Goal: Task Accomplishment & Management: Use online tool/utility

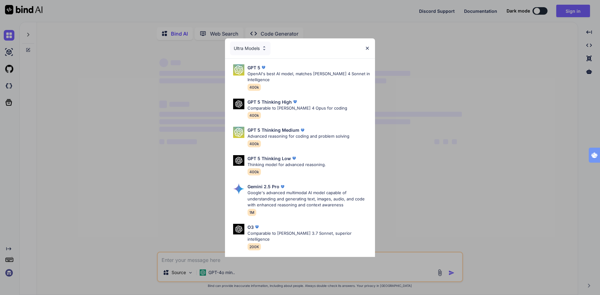
type textarea "x"
click at [367, 48] on img at bounding box center [367, 48] width 5 height 5
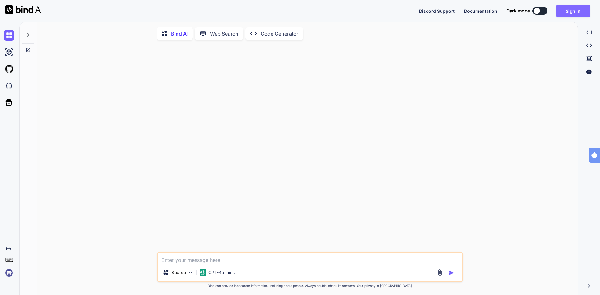
click at [575, 11] on button "Sign in" at bounding box center [573, 11] width 34 height 12
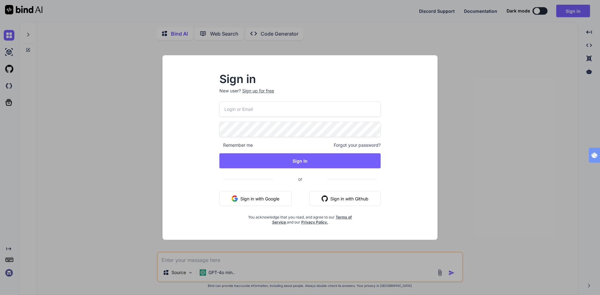
type input "tognolli@kpnmail"
click at [267, 200] on button "Sign in with Google" at bounding box center [255, 198] width 72 height 15
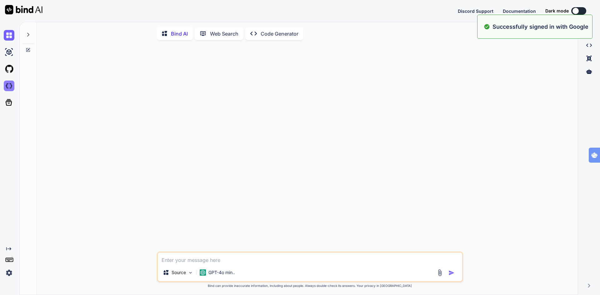
click at [10, 87] on img at bounding box center [9, 86] width 11 height 11
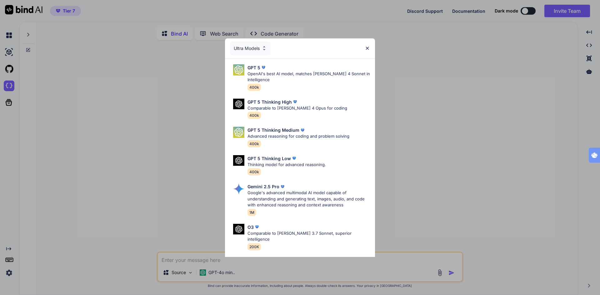
click at [367, 49] on img at bounding box center [367, 48] width 5 height 5
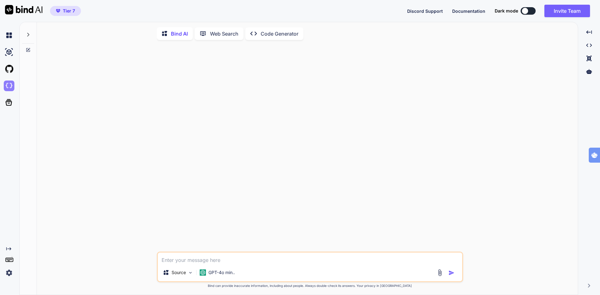
click at [8, 87] on img at bounding box center [9, 86] width 11 height 11
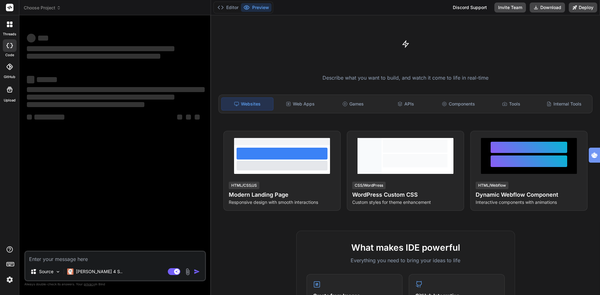
click at [47, 6] on span "Choose Project" at bounding box center [42, 8] width 37 height 6
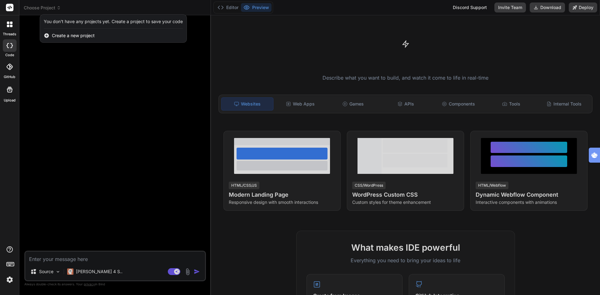
click at [80, 34] on div "You don't have any projects yet. Create a project to save your code Create a ne…" at bounding box center [113, 28] width 147 height 28
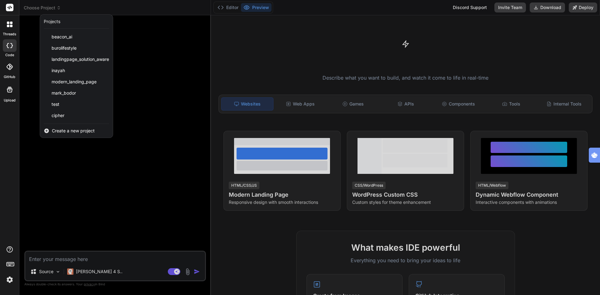
type textarea "x"
click at [91, 131] on span "Create a new project" at bounding box center [73, 131] width 43 height 6
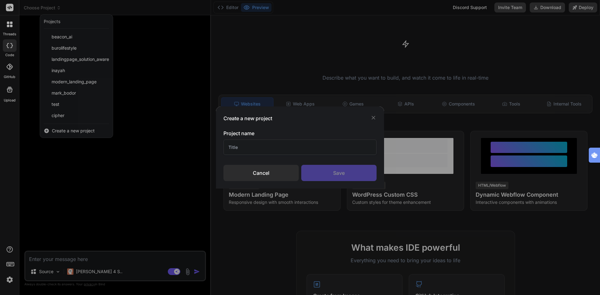
click at [261, 145] on input "text" at bounding box center [299, 147] width 153 height 15
type input "tognology"
click at [352, 175] on div "Save" at bounding box center [338, 173] width 75 height 16
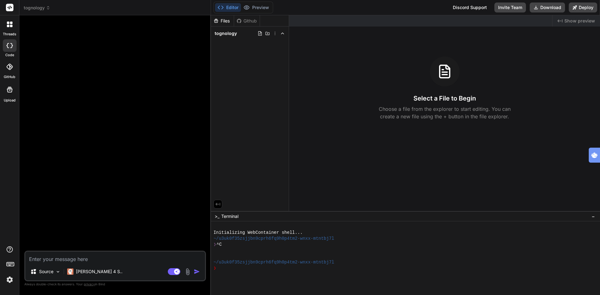
click at [11, 26] on icon at bounding box center [11, 26] width 2 height 2
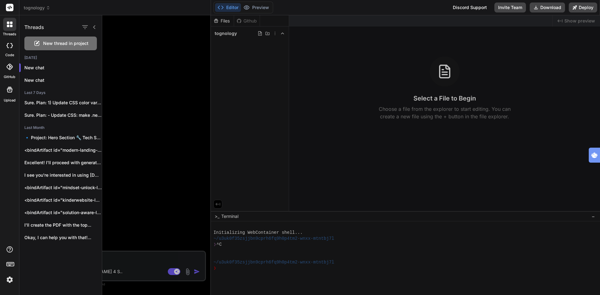
click at [163, 65] on div at bounding box center [351, 155] width 498 height 280
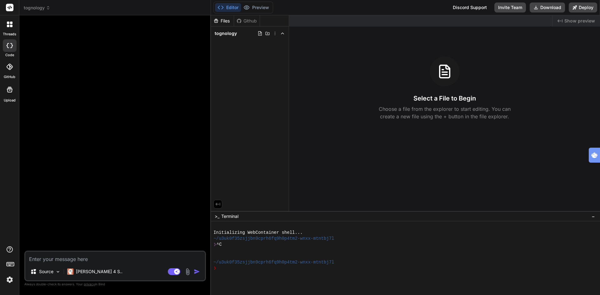
click at [11, 25] on icon at bounding box center [11, 26] width 2 height 2
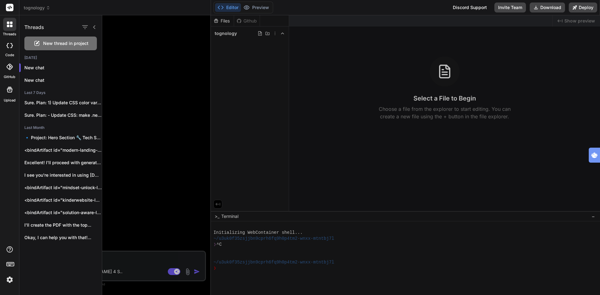
click at [9, 13] on div at bounding box center [9, 7] width 19 height 15
click at [10, 3] on div at bounding box center [9, 7] width 19 height 15
click at [12, 10] on rect at bounding box center [9, 7] width 7 height 7
click at [11, 8] on icon at bounding box center [9, 8] width 5 height 4
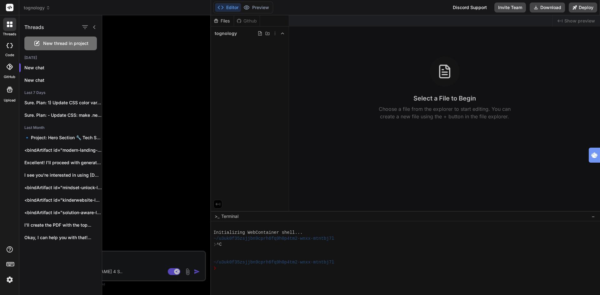
click at [378, 103] on div at bounding box center [351, 155] width 498 height 280
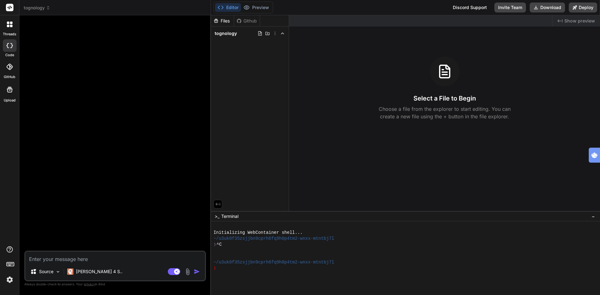
click at [50, 261] on textarea at bounding box center [115, 257] width 180 height 11
click at [12, 45] on icon at bounding box center [11, 45] width 2 height 5
type textarea "x"
click at [89, 261] on textarea at bounding box center [115, 257] width 180 height 11
type textarea "c"
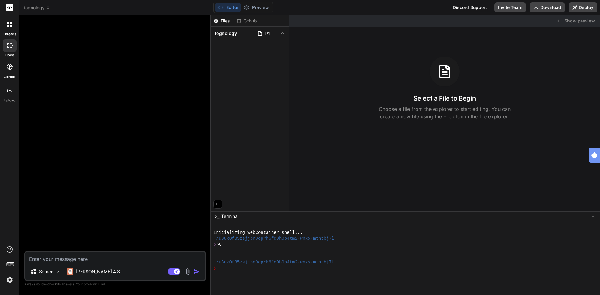
type textarea "x"
type textarea "cr"
type textarea "x"
type textarea "cre"
type textarea "x"
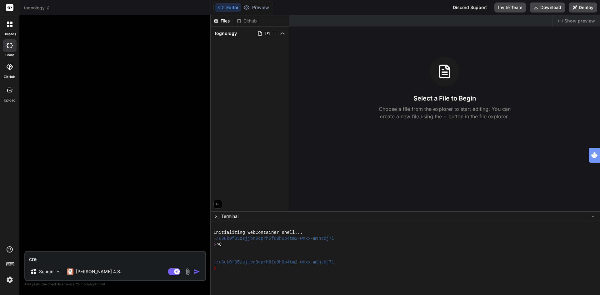
type textarea "cret"
type textarea "x"
type textarea "creta"
type textarea "x"
type textarea "cretae"
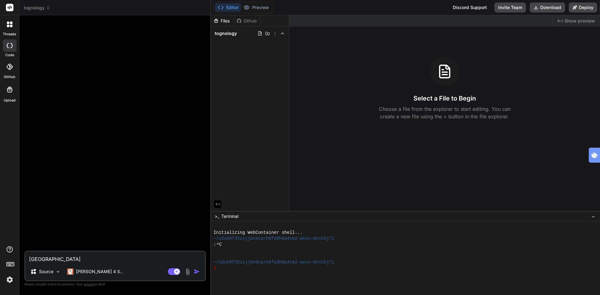
type textarea "x"
type textarea "cretae"
type textarea "x"
type textarea "cretae"
type textarea "x"
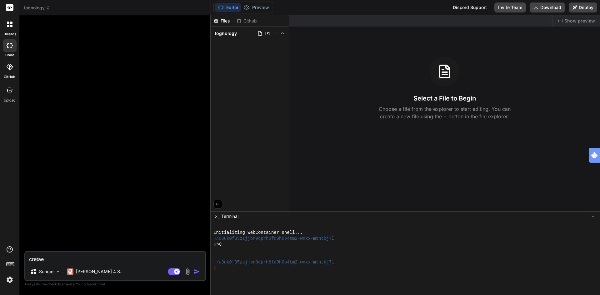
type textarea "creta"
type textarea "x"
type textarea "cret"
type textarea "x"
type textarea "cre"
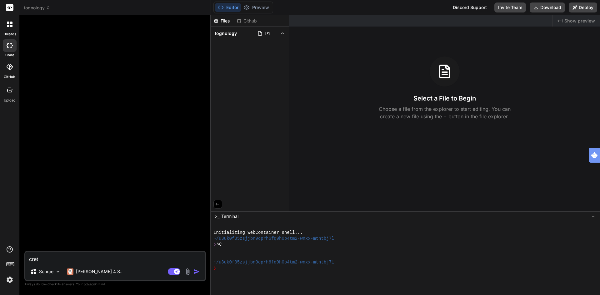
type textarea "x"
type textarea "crea"
type textarea "x"
type textarea "creat"
type textarea "x"
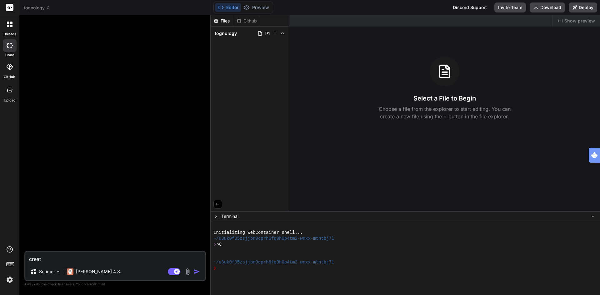
type textarea "create"
type textarea "x"
type textarea "create"
type textarea "x"
type textarea "create"
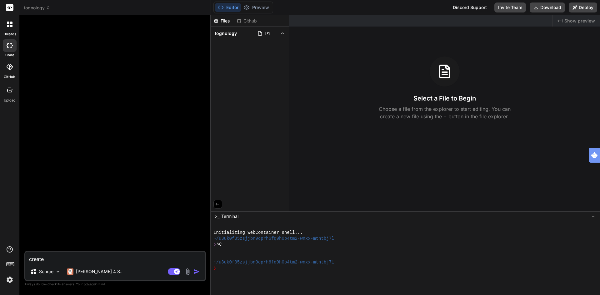
type textarea "x"
type textarea "create"
type textarea "x"
type textarea "create a"
type textarea "x"
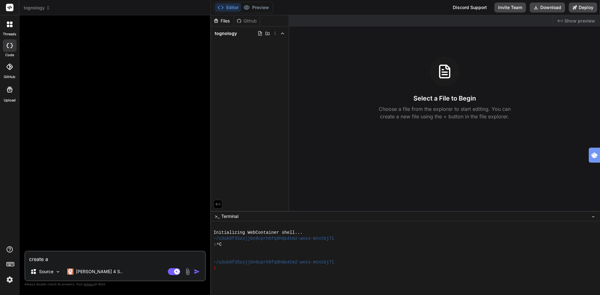
type textarea "create a"
type textarea "x"
type textarea "create a m"
type textarea "x"
type textarea "create a mo"
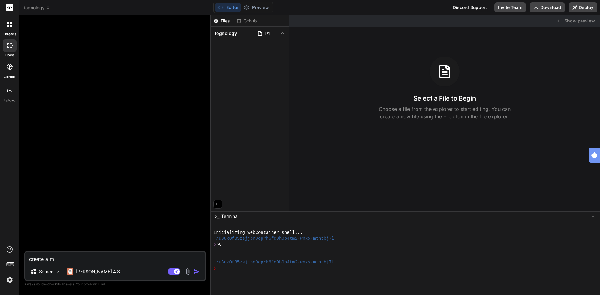
type textarea "x"
type textarea "create a mod"
type textarea "x"
type textarea "create a mode"
type textarea "x"
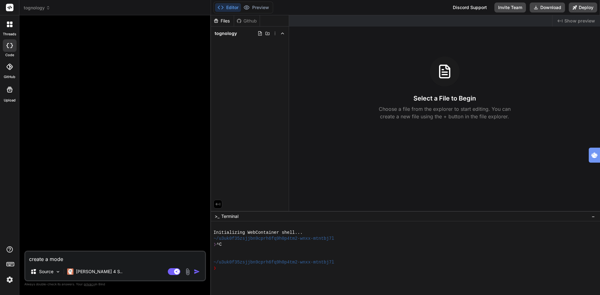
type textarea "create a moder"
type textarea "x"
type textarea "create a modern"
type textarea "x"
type textarea "create a modern"
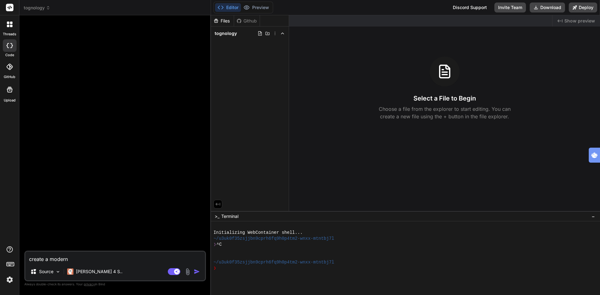
type textarea "x"
type textarea "create a modern h"
type textarea "x"
type textarea "create a modern hi"
type textarea "x"
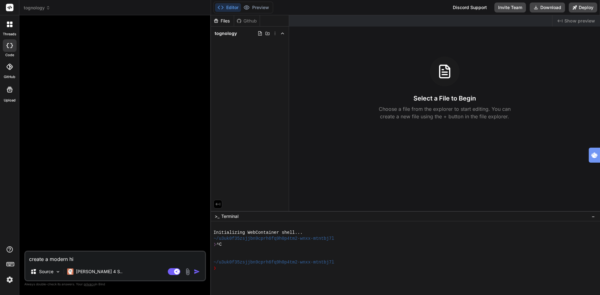
type textarea "create a modern hig"
type textarea "x"
type textarea "create a modern high"
type textarea "x"
type textarea "create a modern high"
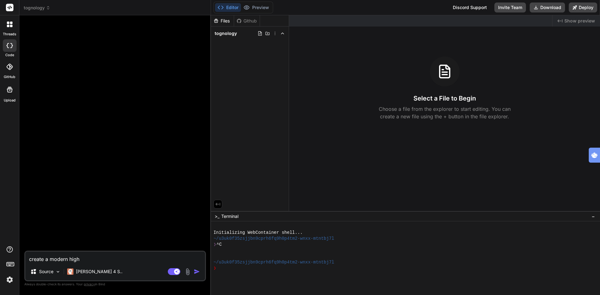
type textarea "x"
type textarea "create a modern high c"
type textarea "x"
type textarea "create a modern high co"
type textarea "x"
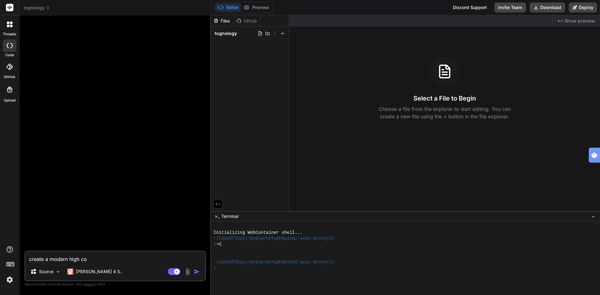
type textarea "create a modern high con"
type textarea "x"
type textarea "create a modern high conv"
type textarea "x"
type textarea "create a modern high conve"
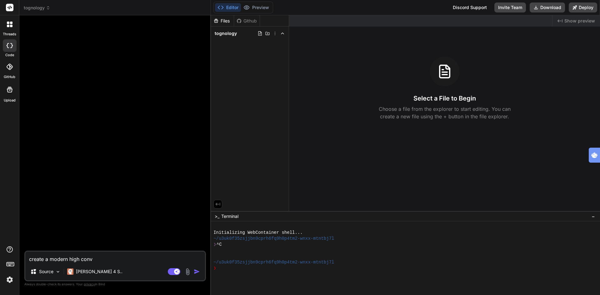
type textarea "x"
type textarea "create a modern high conver"
type textarea "x"
type textarea "create a modern high convert"
type textarea "x"
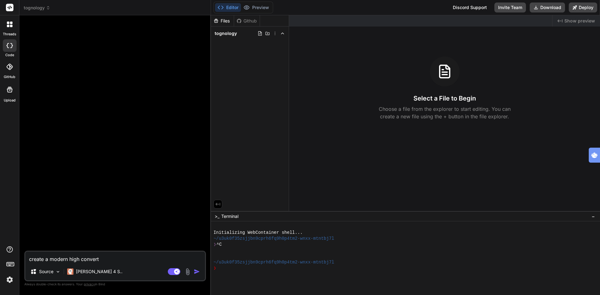
type textarea "create a modern high convertu"
type textarea "x"
type textarea "create a modern high convert"
type textarea "x"
type textarea "create a modern high converti"
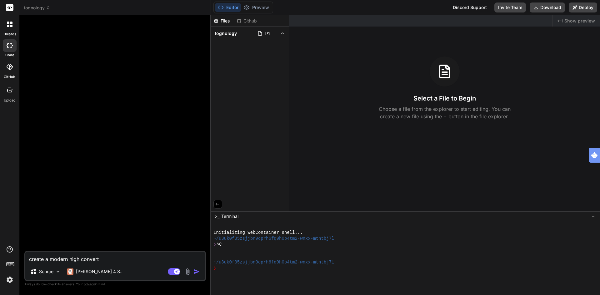
type textarea "x"
type textarea "create a modern high convertin"
type textarea "x"
type textarea "create a modern high converting"
type textarea "x"
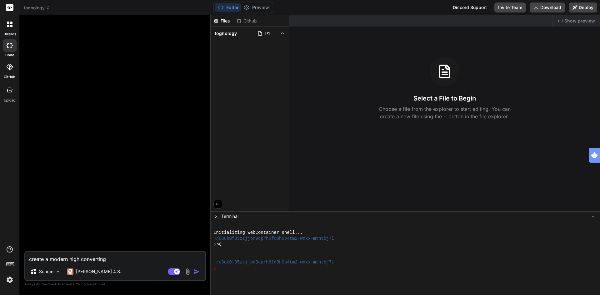
type textarea "create a modern high converting"
type textarea "x"
type textarea "create a modern high converting p"
type textarea "x"
type textarea "create a modern high converting"
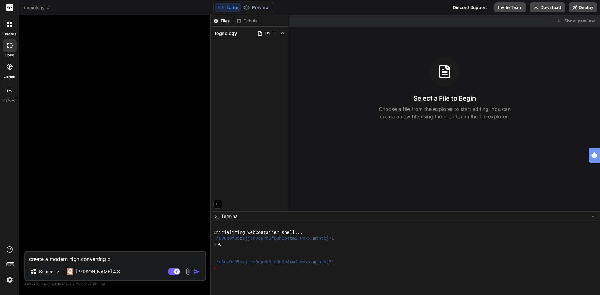
type textarea "x"
type textarea "create a modern high converting l"
type textarea "x"
type textarea "create a modern high converting la"
type textarea "x"
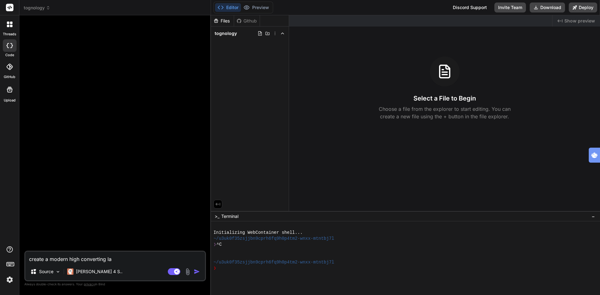
type textarea "create a modern high converting lan"
type textarea "x"
type textarea "create a modern high converting land"
type textarea "x"
type textarea "create a modern high converting landi"
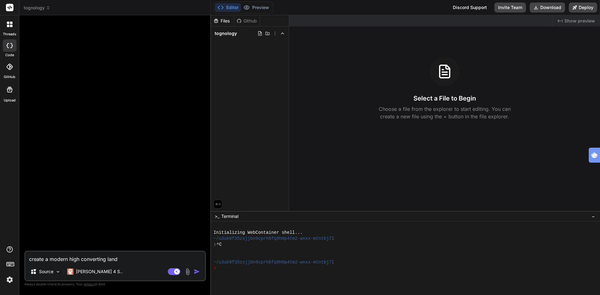
type textarea "x"
type textarea "create a modern high converting landin"
type textarea "x"
type textarea "create a modern high converting landing"
type textarea "x"
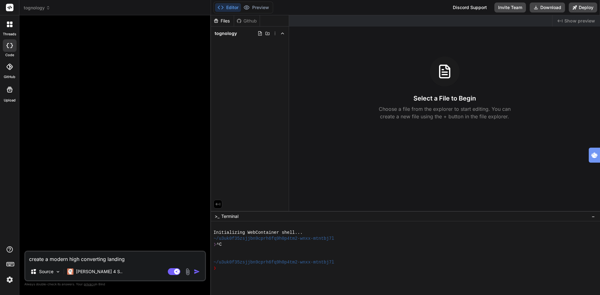
type textarea "create a modern high converting landingp"
type textarea "x"
type textarea "create a modern high converting landingpa"
type textarea "x"
type textarea "create a modern high converting landingpav"
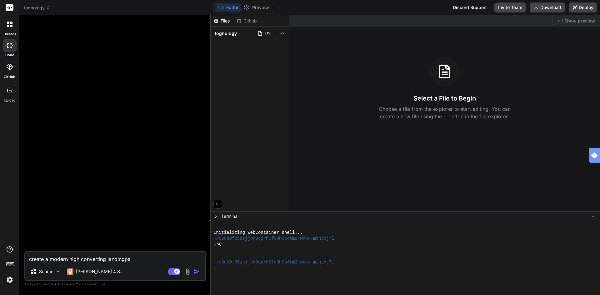
type textarea "x"
type textarea "create a modern high converting landingpavg"
type textarea "x"
type textarea "create a modern high converting landingpavge"
type textarea "x"
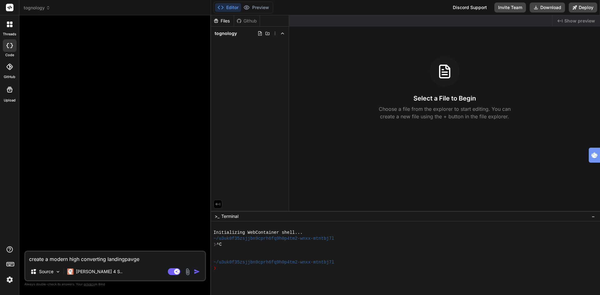
type textarea "create a modern high converting landingpavg"
type textarea "x"
type textarea "create a modern high converting landingpav"
type textarea "x"
type textarea "create a modern high converting landingpa"
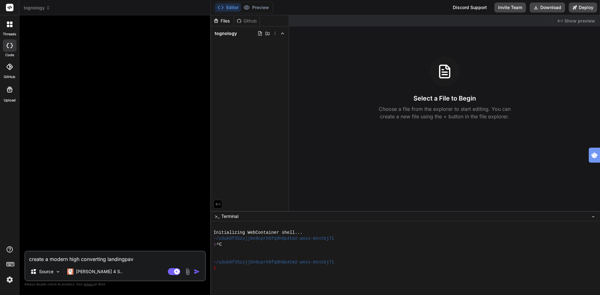
type textarea "x"
type textarea "create a modern high converting landingpag"
type textarea "x"
type textarea "create a modern high converting landingpag"
type textarea "x"
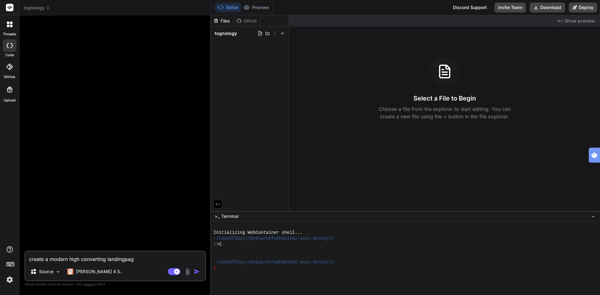
type textarea "create a modern high converting landingpag e"
type textarea "x"
type textarea "create a modern high converting landingpag ei"
type textarea "x"
type textarea "create a modern high converting landingpag ein"
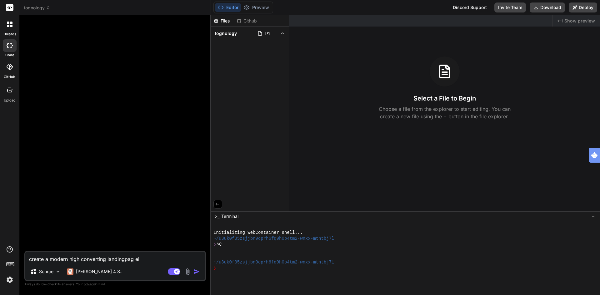
type textarea "x"
type textarea "create a modern high converting landingpag ein"
type textarea "x"
type textarea "create a modern high converting landingpag ein"
type textarea "x"
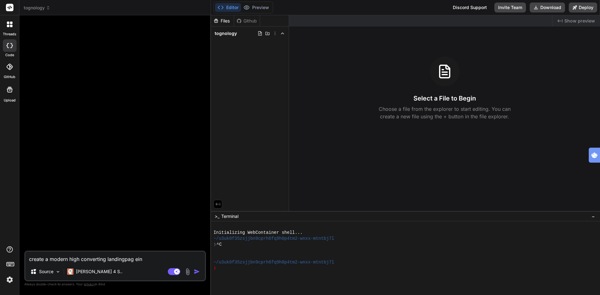
type textarea "create a modern high converting landingpag ei"
type textarea "x"
type textarea "create a modern high converting landingpag e"
type textarea "x"
type textarea "create a modern high converting landingpag"
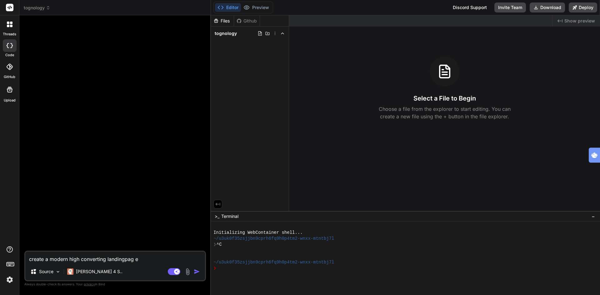
type textarea "x"
type textarea "create a modern high converting landingpag"
type textarea "x"
type textarea "create a modern high converting landingpage"
type textarea "x"
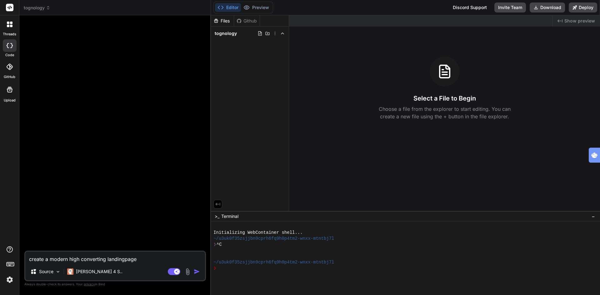
type textarea "create a modern high converting landingpage"
type textarea "x"
type textarea "create a modern high converting landingpage i"
type textarea "x"
type textarea "create a modern high converting landingpage in"
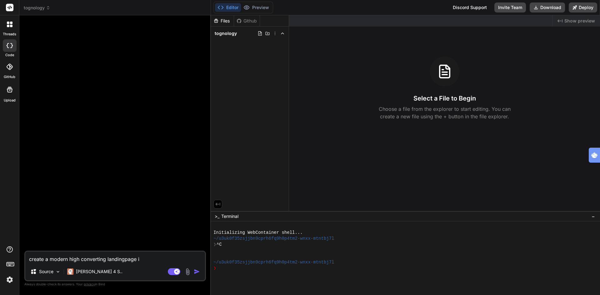
type textarea "x"
type textarea "create a modern high converting landingpage in"
type textarea "x"
type textarea "create a modern high converting landingpage in o"
type textarea "x"
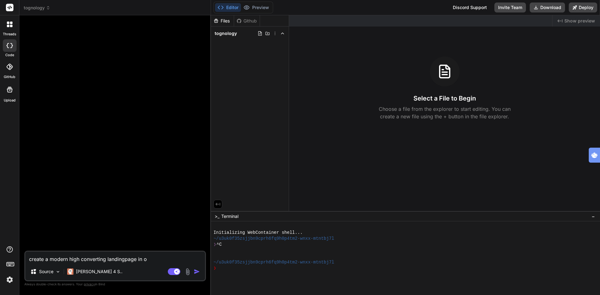
type textarea "create a modern high converting landingpage in oc"
type textarea "x"
type textarea "create a modern high converting landingpage in oce"
type textarea "x"
type textarea "create a modern high converting landingpage in ocea"
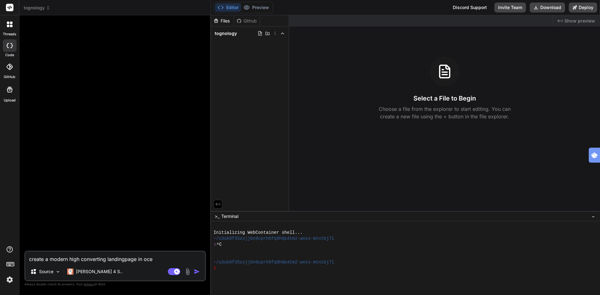
type textarea "x"
type textarea "create a modern high converting landingpage in ocean"
type textarea "x"
type textarea "create a modern high converting landingpage in ocean"
type textarea "x"
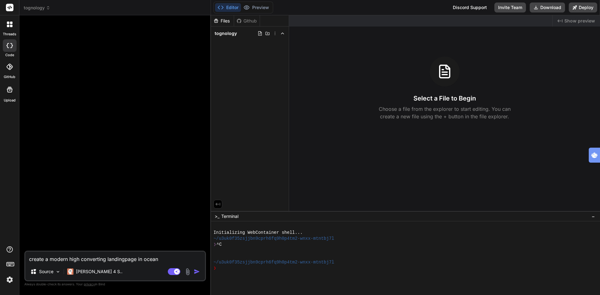
type textarea "create a modern high converting landingpage in ocean b"
type textarea "x"
type textarea "create a modern high converting landingpage in ocean bl"
type textarea "x"
type textarea "create a modern high converting landingpage in ocean blu"
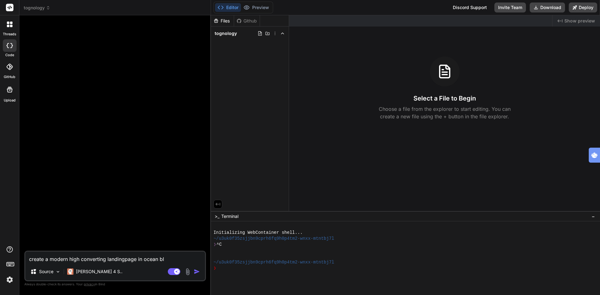
type textarea "x"
type textarea "create a modern high converting landingpage in ocean blue"
type textarea "x"
type textarea "create a modern high converting landingpage in ocean blue&"
type textarea "x"
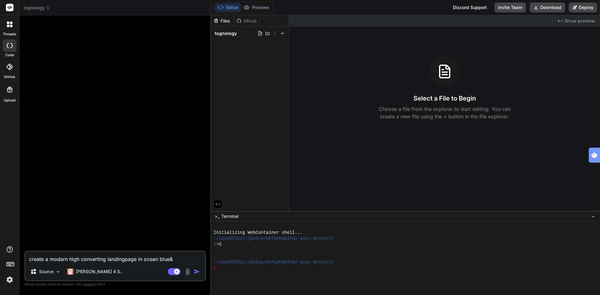
type textarea "create a modern high converting landingpage in ocean blue&"
type textarea "x"
type textarea "create a modern high converting landingpage in ocean blue& g"
type textarea "x"
type textarea "create a modern high converting landingpage in ocean blue& gr"
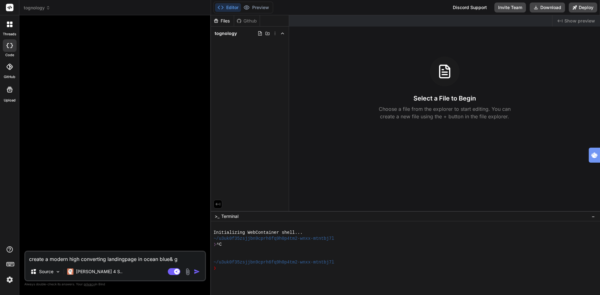
type textarea "x"
type textarea "create a modern high converting landingpage in ocean blue& g"
type textarea "x"
type textarea "create a modern high converting landingpage in ocean blue&"
type textarea "x"
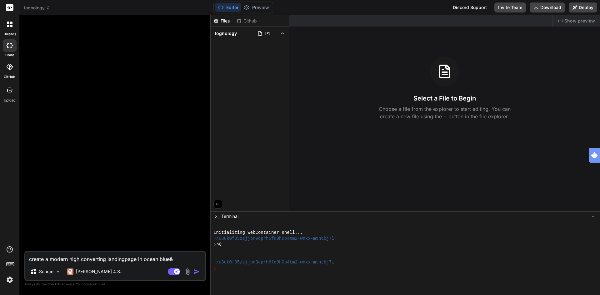
type textarea "create a modern high converting landingpage in ocean blue& g"
type textarea "x"
type textarea "create a modern high converting landingpage in ocean blue& gr"
type textarea "x"
type textarea "create a modern high converting landingpage in ocean blue& gre"
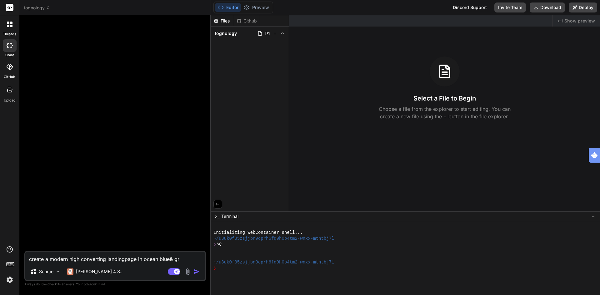
type textarea "x"
type textarea "create a modern high converting landingpage in ocean blue& gree"
type textarea "x"
type textarea "create a modern high converting landingpage in ocean blue& green"
type textarea "x"
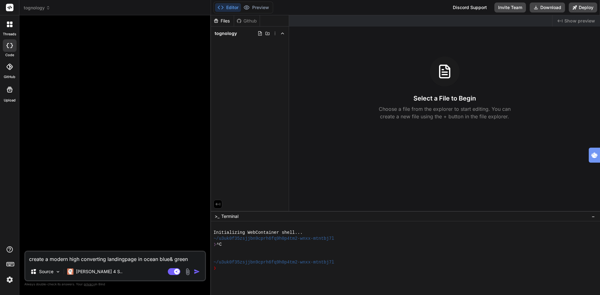
type textarea "create a modern high converting landingpage in ocean blue& green."
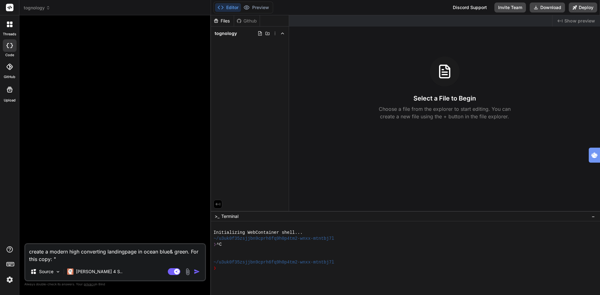
paste textarea "🔥 Gratis Sales KOMPAS® Masterclass Geen registratie. Geen flauwekul. Gewoon toe…"
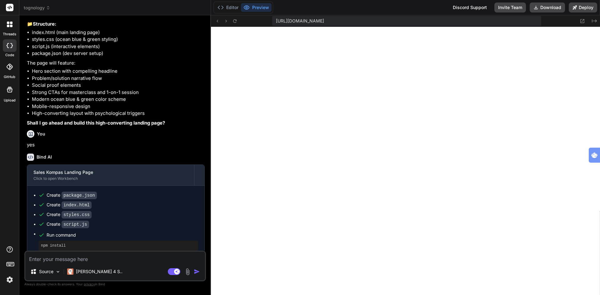
scroll to position [374, 0]
click at [98, 256] on textarea at bounding box center [115, 257] width 180 height 11
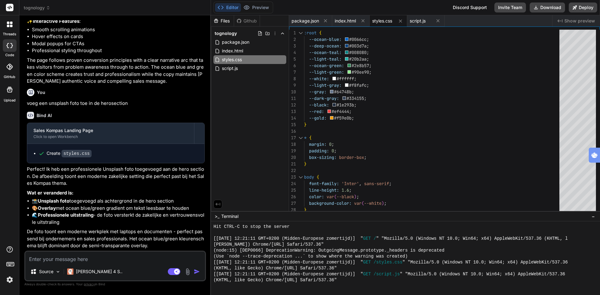
scroll to position [638, 0]
click at [264, 9] on button "Preview" at bounding box center [256, 7] width 31 height 9
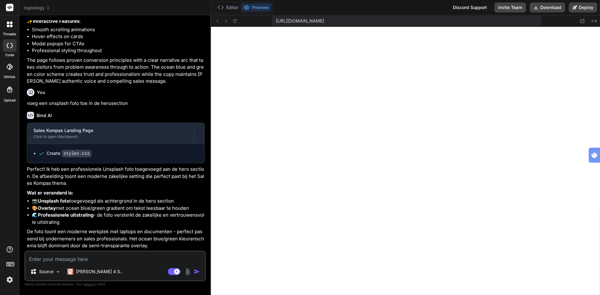
click at [235, 17] on div "https://u3uk0f35zsjjbn9cprh6fq9h0p4tm2-wnxx-mtntbj7l--3000--96435430.local-corp…" at bounding box center [405, 21] width 389 height 12
click at [236, 20] on icon at bounding box center [234, 20] width 5 height 5
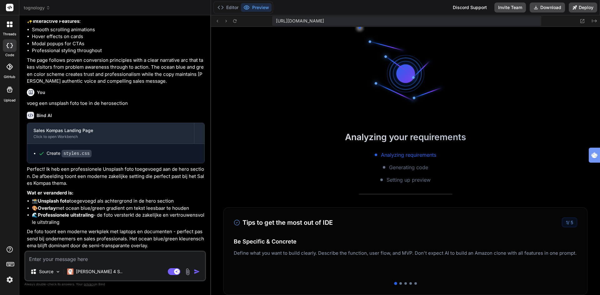
scroll to position [421, 0]
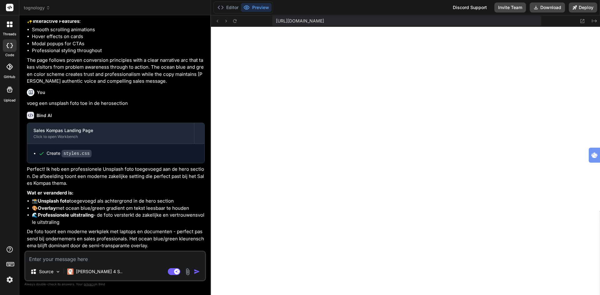
click at [68, 228] on p "De foto toont een moderne werkplek met laptops en documenten - perfect passend …" at bounding box center [116, 238] width 178 height 21
click at [46, 257] on textarea at bounding box center [115, 257] width 180 height 11
click at [585, 6] on button "Deploy" at bounding box center [583, 7] width 28 height 10
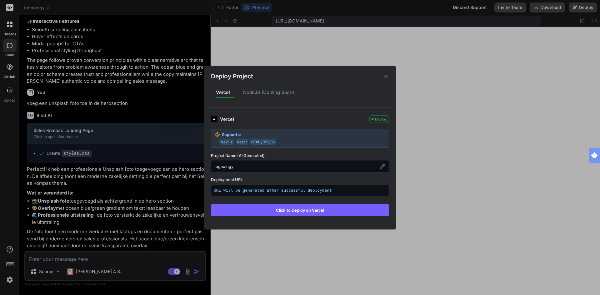
click at [296, 211] on button "Click to Deploy on Vercel" at bounding box center [300, 210] width 178 height 12
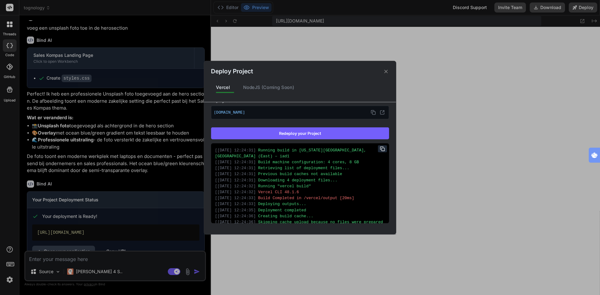
scroll to position [95, 0]
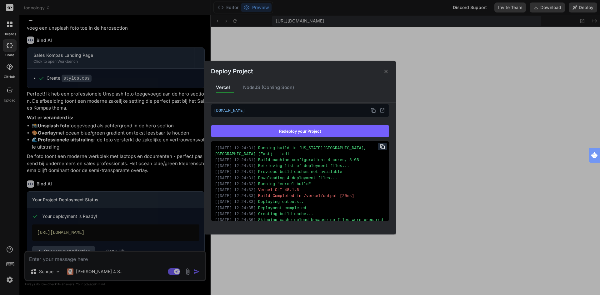
click at [387, 72] on icon at bounding box center [386, 71] width 6 height 6
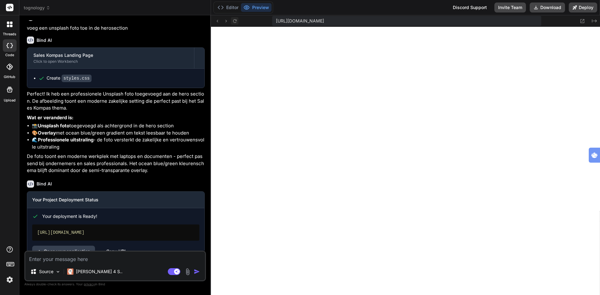
click at [235, 22] on icon at bounding box center [234, 20] width 5 height 5
click at [581, 20] on icon at bounding box center [581, 20] width 5 height 5
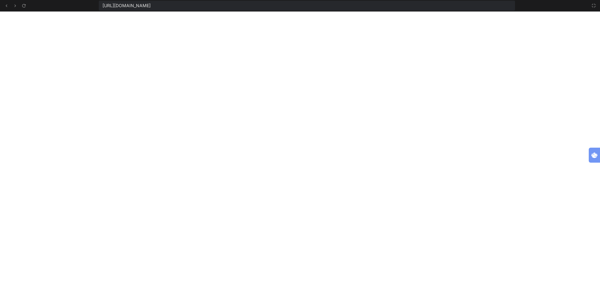
scroll to position [504, 0]
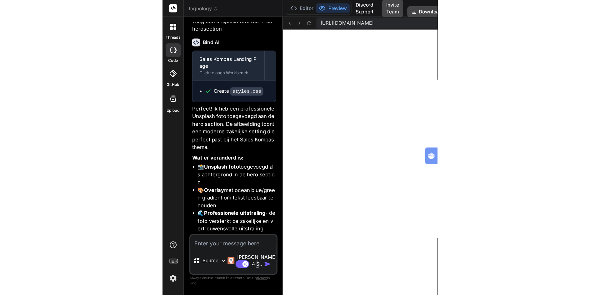
scroll to position [315, 0]
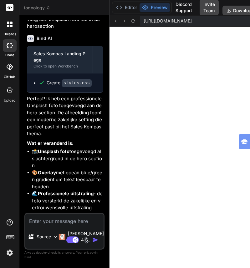
type textarea "x"
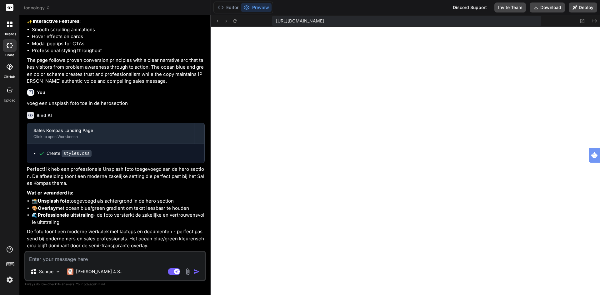
scroll to position [237, 0]
click at [60, 256] on textarea at bounding box center [115, 257] width 180 height 11
type textarea "xz"
type textarea "x"
type textarea "xze"
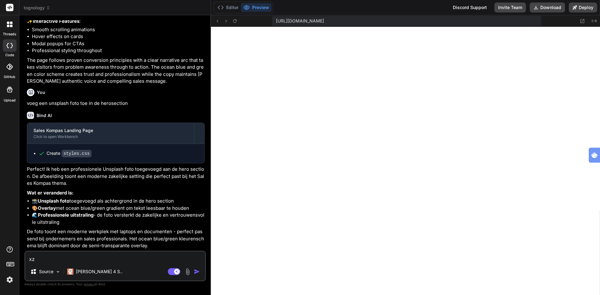
type textarea "x"
type textarea "xzet"
type textarea "x"
type textarea "xzet"
type textarea "x"
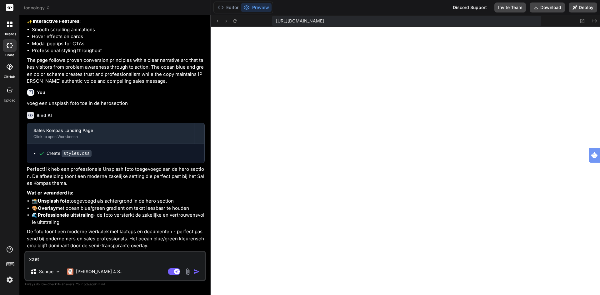
type textarea "xzet"
type textarea "x"
type textarea "xze"
type textarea "x"
type textarea "xz"
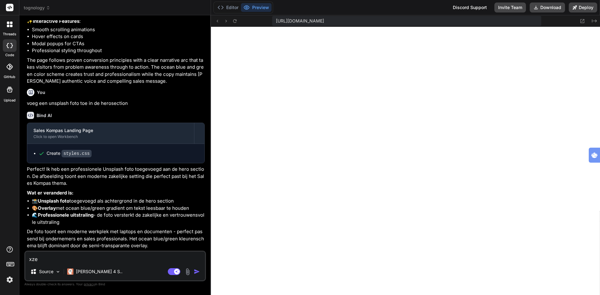
type textarea "x"
type textarea "z"
type textarea "x"
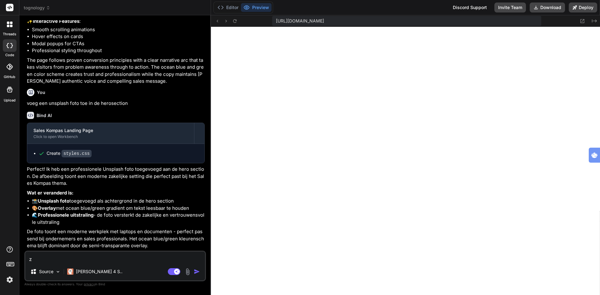
type textarea "ze"
type textarea "x"
type textarea "zet"
type textarea "x"
type textarea "zet"
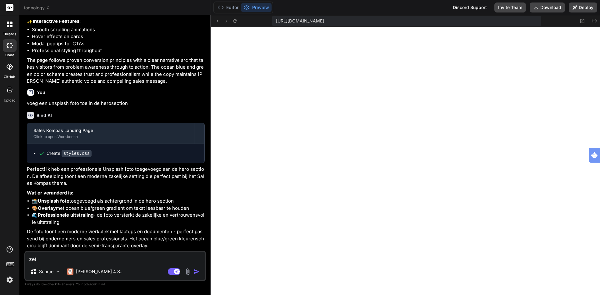
type textarea "x"
type textarea "zet n"
type textarea "x"
type textarea "zet na"
type textarea "x"
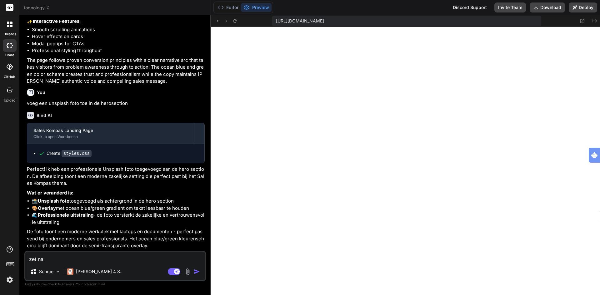
type textarea "zet naa"
type textarea "x"
type textarea "zet naas"
type textarea "x"
type textarea "zet naast"
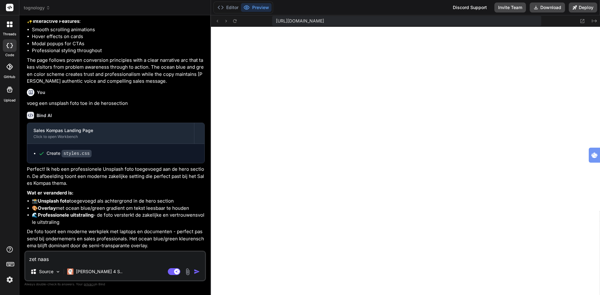
type textarea "x"
type textarea "zet naast"
type textarea "x"
type textarea "zet naast B"
type textarea "x"
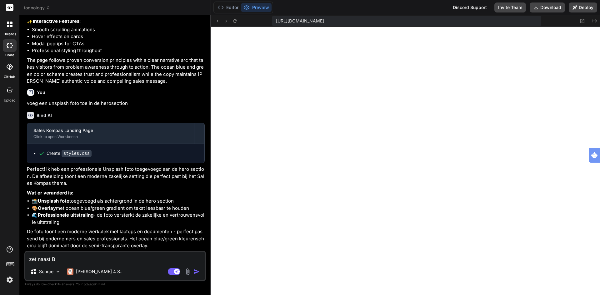
type textarea "zet naast Be"
type textarea "x"
type textarea "zet naast Bes"
type textarea "x"
type textarea "zet naast Best"
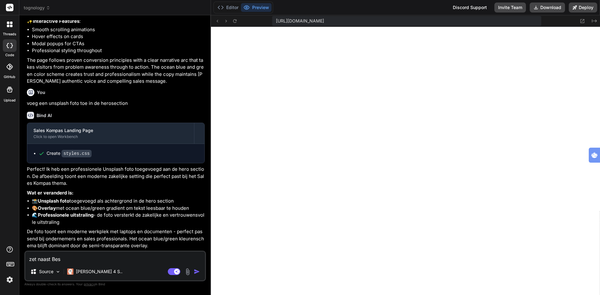
type textarea "x"
type textarea "zet naast Beste"
type textarea "x"
type textarea "zet naast Beste"
type textarea "x"
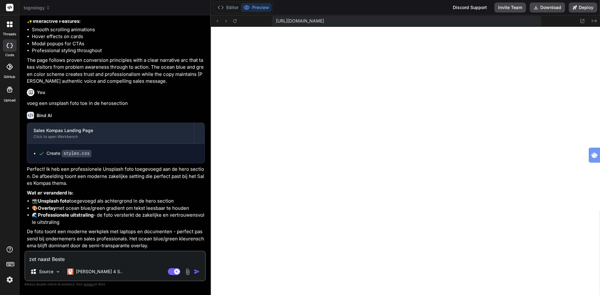
type textarea "zet naast Beste o"
type textarea "x"
type textarea "zet naast Beste on"
type textarea "x"
type textarea "zet naast Beste ond"
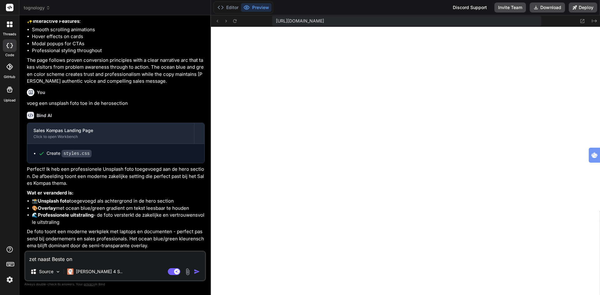
type textarea "x"
type textarea "zet naast Beste onde"
type textarea "x"
type textarea "zet naast Beste onder"
type textarea "x"
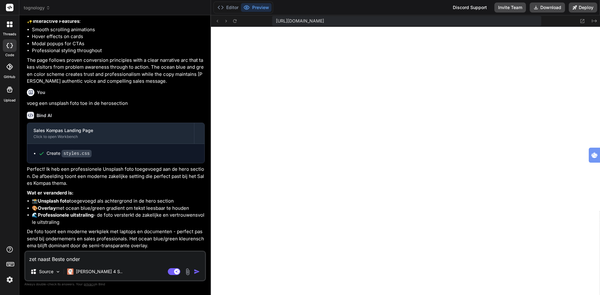
type textarea "zet naast Beste ondern"
type textarea "x"
type textarea "zet naast Beste onderne"
type textarea "x"
type textarea "zet naast Beste ondernem"
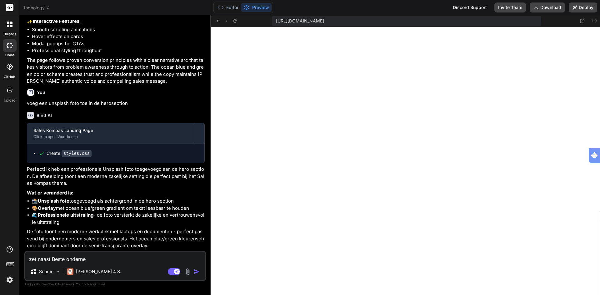
type textarea "x"
type textarea "zet naast Beste onderneme"
type textarea "x"
type textarea "zet naast Beste ondernemer"
type textarea "x"
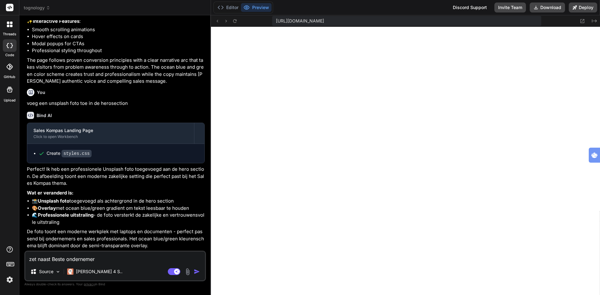
type textarea "zet naast Beste ondernemer"
type textarea "x"
type textarea "zet naast Beste ondernemer e"
type textarea "x"
type textarea "zet naast Beste ondernemer ee"
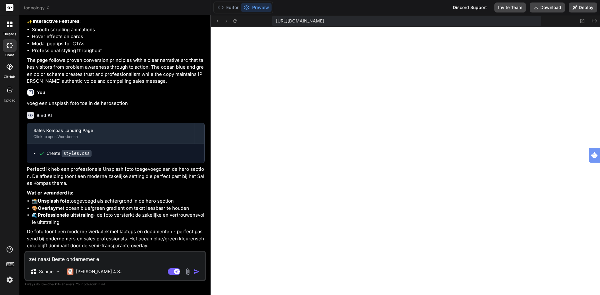
type textarea "x"
type textarea "zet naast Beste ondernemer een"
type textarea "x"
type textarea "zet naast Beste ondernemer een"
type textarea "x"
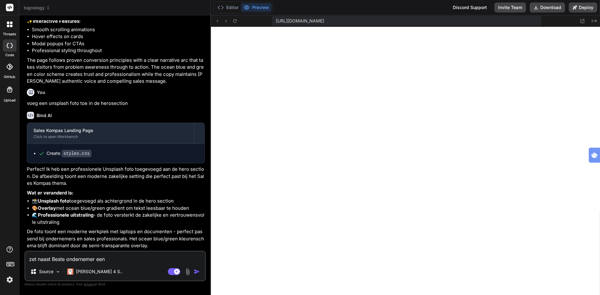
type textarea "zet naast Beste ondernemer een f"
type textarea "x"
type textarea "zet naast Beste ondernemer een fd"
type textarea "x"
type textarea "zet naast Beste ondernemer een fdu"
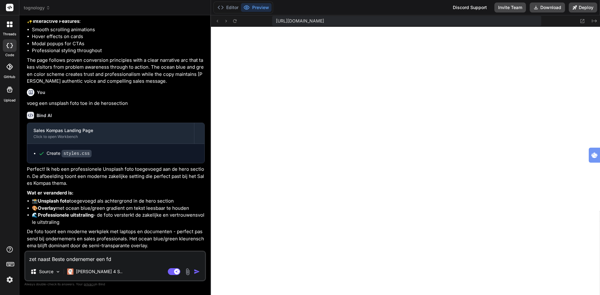
type textarea "x"
type textarea "zet naast Beste ondernemer een fd"
type textarea "x"
type textarea "zet naast Beste ondernemer een f"
type textarea "x"
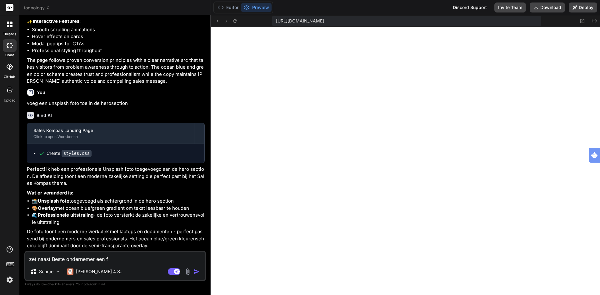
type textarea "zet naast Beste ondernemer een"
type textarea "x"
type textarea "zet naast Beste ondernemer een d"
type textarea "x"
type textarea "zet naast Beste ondernemer een du"
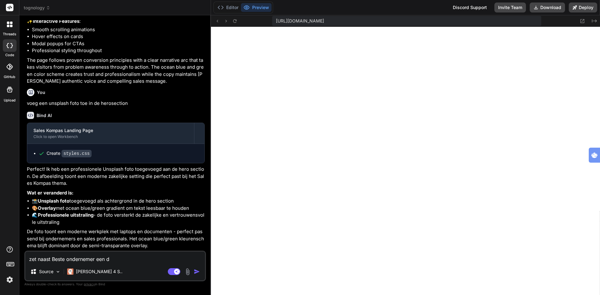
type textarea "x"
type textarea "zet naast Beste ondernemer een dui"
type textarea "x"
type textarea "zet naast Beste ondernemer een duid"
type textarea "x"
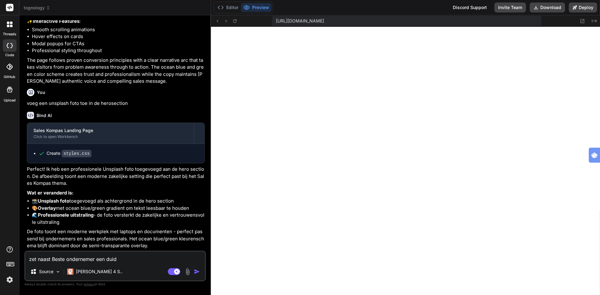
type textarea "zet naast Beste ondernemer een duide"
type textarea "x"
type textarea "zet naast Beste ondernemer een duidel"
type textarea "x"
type textarea "zet naast Beste ondernemer een duideli"
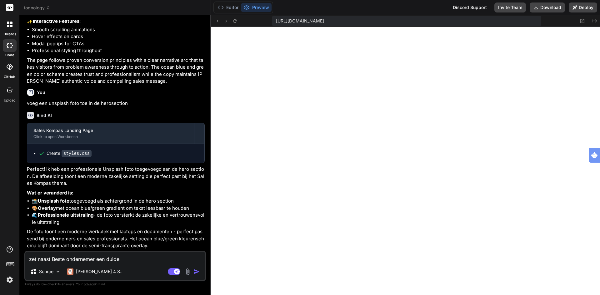
type textarea "x"
type textarea "zet naast Beste ondernemer een duidelij"
type textarea "x"
type textarea "zet naast Beste ondernemer een duidelijk"
type textarea "x"
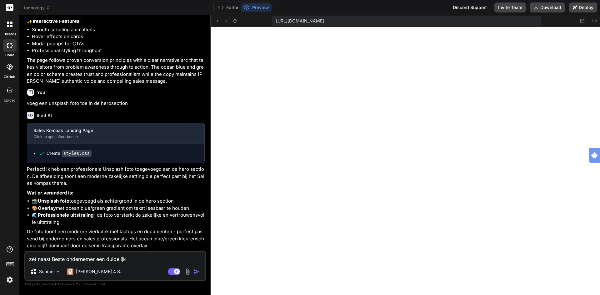
type textarea "zet naast Beste ondernemer een duidelijk"
type textarea "x"
type textarea "zet naast Beste ondernemer een duidelijk f"
type textarea "x"
type textarea "zet naast Beste ondernemer een duidelijk fo"
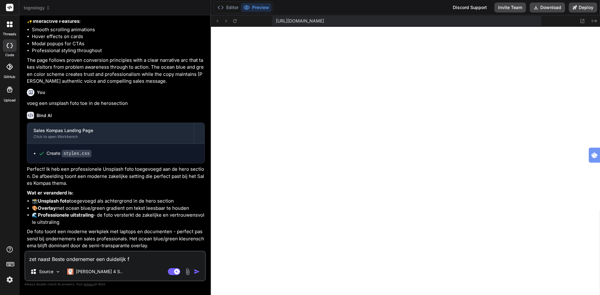
type textarea "x"
type textarea "zet naast Beste ondernemer een duidelijk for"
type textarea "x"
type textarea "zet naast Beste ondernemer een duidelijk fo"
type textarea "x"
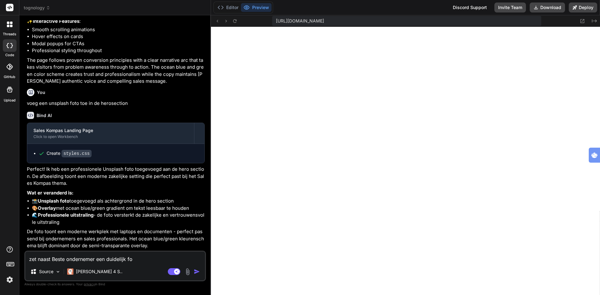
type textarea "zet naast Beste ondernemer een duidelijk f"
type textarea "x"
type textarea "zet naast Beste ondernemer een duidelijk"
type textarea "x"
type textarea "zet naast Beste ondernemer een duidelijk"
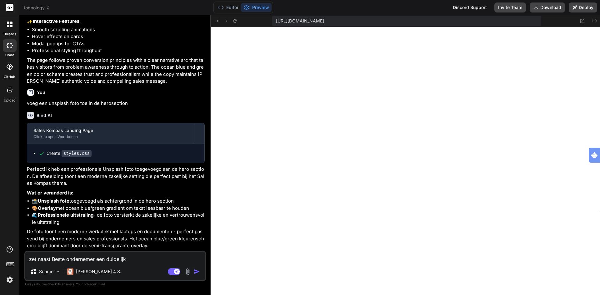
type textarea "x"
type textarea "zet naast Beste ondernemer een duidelijke"
type textarea "x"
type textarea "zet naast Beste ondernemer een duidelijke"
type textarea "x"
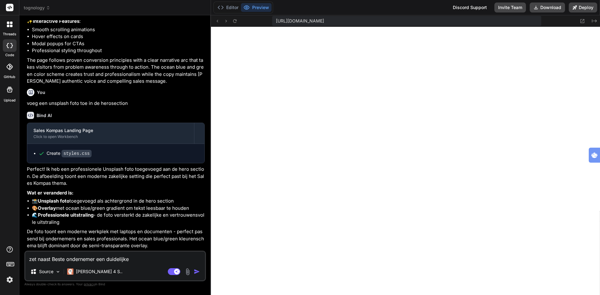
type textarea "zet naast Beste ondernemer een duidelijke w"
type textarea "x"
type textarea "zet naast Beste ondernemer een duidelijke we"
type textarea "x"
type textarea "zet naast Beste ondernemer een duidelijke wee"
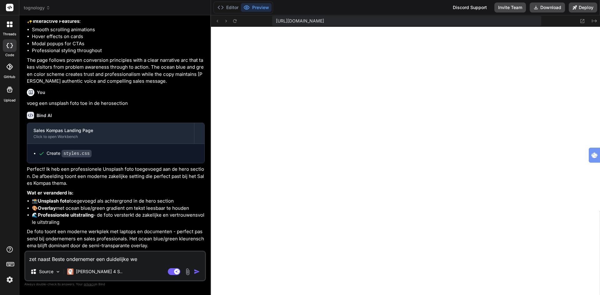
type textarea "x"
type textarea "zet naast Beste ondernemer een duidelijke weer"
type textarea "x"
type textarea "zet naast Beste ondernemer een duidelijke weer"
type textarea "x"
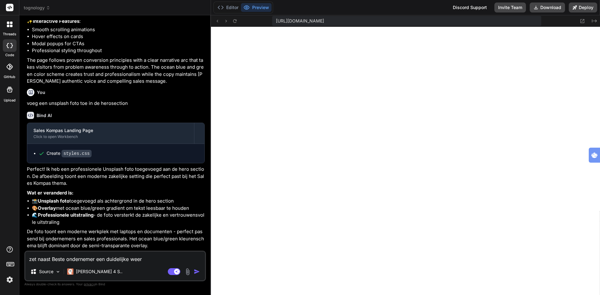
type textarea "zet naast Beste ondernemer een duidelijke weer"
type textarea "x"
type textarea "zet naast Beste ondernemer een duidelijke weerg"
type textarea "x"
type textarea "zet naast Beste ondernemer een duidelijke weerga"
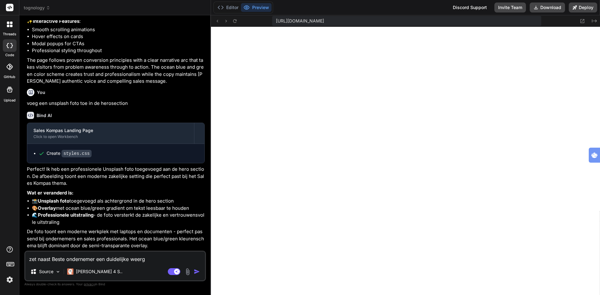
type textarea "x"
type textarea "zet naast Beste ondernemer een duidelijke weergav"
type textarea "x"
type textarea "zet naast Beste ondernemer een duidelijke weergave"
type textarea "x"
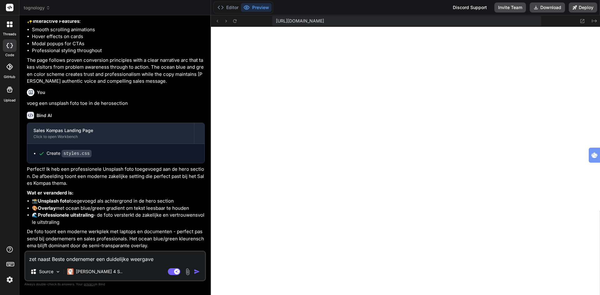
type textarea "zet naast Beste ondernemer een duidelijke weergave"
type textarea "x"
type textarea "zet naast Beste ondernemer een duidelijke weergave a"
type textarea "x"
type textarea "zet naast Beste ondernemer een duidelijke weergave av"
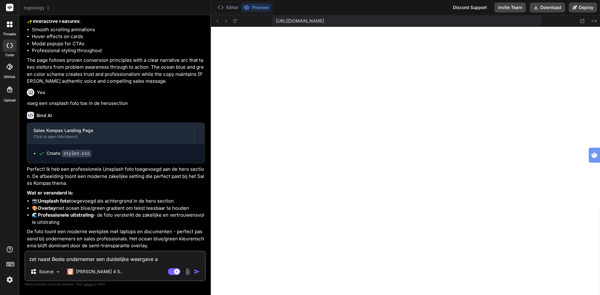
type textarea "x"
type textarea "zet naast Beste ondernemer een duidelijke weergave avn"
type textarea "x"
type textarea "zet naast Beste ondernemer een duidelijke weergave avn"
type textarea "x"
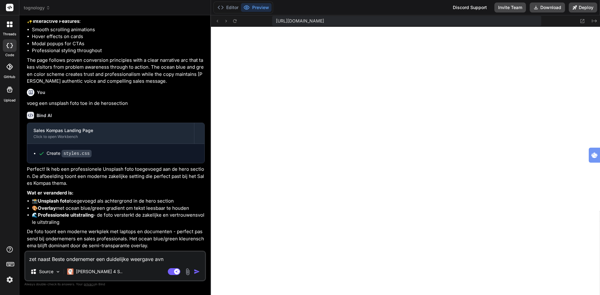
type textarea "zet naast Beste ondernemer een duidelijke weergave avn"
type textarea "x"
type textarea "zet naast Beste ondernemer een duidelijke weergave av"
type textarea "x"
type textarea "zet naast Beste ondernemer een duidelijke weergave a"
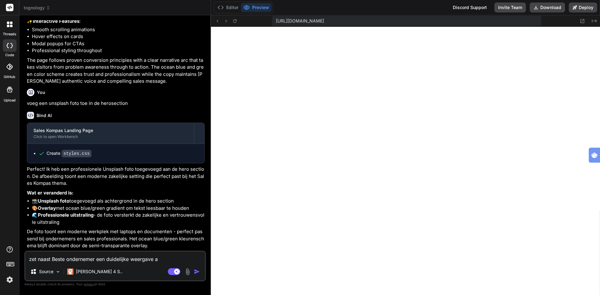
type textarea "x"
type textarea "zet naast Beste ondernemer een duidelijke weergave"
type textarea "x"
type textarea "zet naast Beste ondernemer een duidelijke weergave v"
type textarea "x"
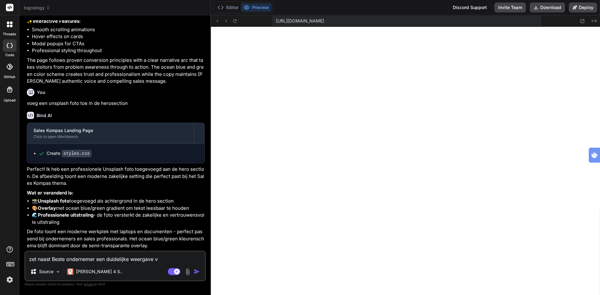
type textarea "zet naast Beste ondernemer een duidelijke weergave va"
type textarea "x"
type textarea "zet naast Beste ondernemer een duidelijke weergave van"
type textarea "x"
type textarea "zet naast Beste ondernemer een duidelijke weergave van"
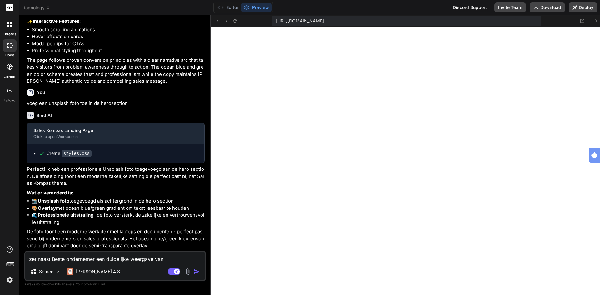
type textarea "x"
type textarea "zet naast Beste ondernemer een duidelijke weergave van h"
type textarea "x"
type textarea "zet naast Beste ondernemer een duidelijke weergave van he"
type textarea "x"
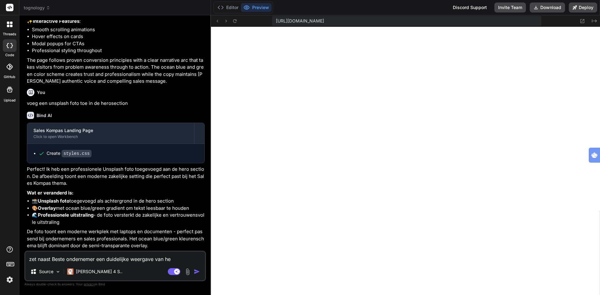
type textarea "zet naast Beste ondernemer een duidelijke weergave van het"
type textarea "x"
type textarea "zet naast Beste ondernemer een duidelijke weergave van het"
type textarea "x"
type textarea "zet naast Beste ondernemer een duidelijke weergave van het s"
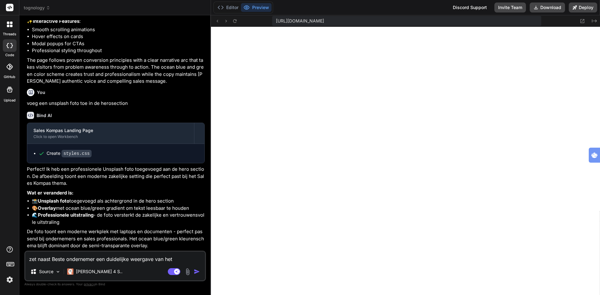
type textarea "x"
type textarea "zet naast Beste ondernemer een duidelijke weergave van het sa"
type textarea "x"
type textarea "zet naast Beste ondernemer een duidelijke weergave van het sal"
type textarea "x"
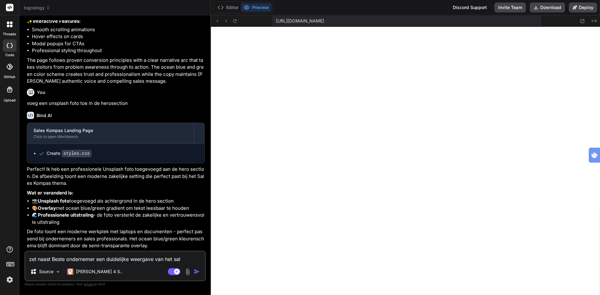
type textarea "zet naast Beste ondernemer een duidelijke weergave van het sale"
type textarea "x"
type textarea "zet naast Beste ondernemer een duidelijke weergave van het sales"
type textarea "x"
type textarea "zet naast Beste ondernemer een duidelijke weergave van het sales"
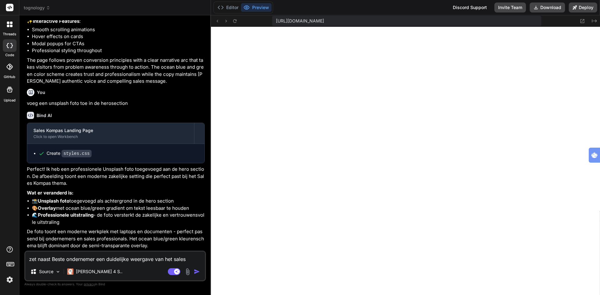
type textarea "x"
type textarea "zet naast Beste ondernemer een duidelijke weergave van het sales k"
type textarea "x"
type textarea "zet naast Beste ondernemer een duidelijke weergave van het sales ko"
type textarea "x"
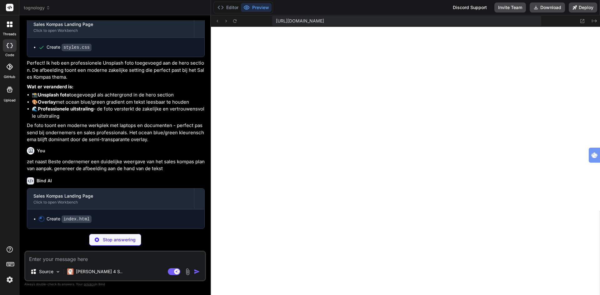
scroll to position [744, 0]
click at [146, 257] on textarea at bounding box center [115, 257] width 180 height 11
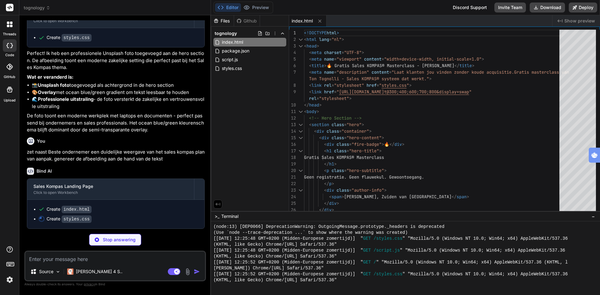
scroll to position [754, 0]
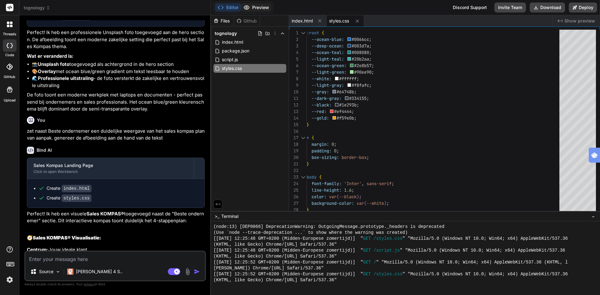
click at [258, 5] on button "Preview" at bounding box center [256, 7] width 31 height 9
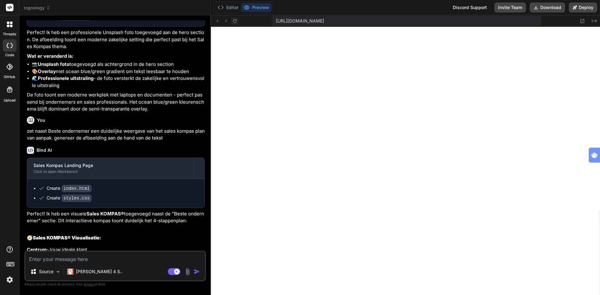
click at [235, 20] on icon at bounding box center [234, 20] width 5 height 5
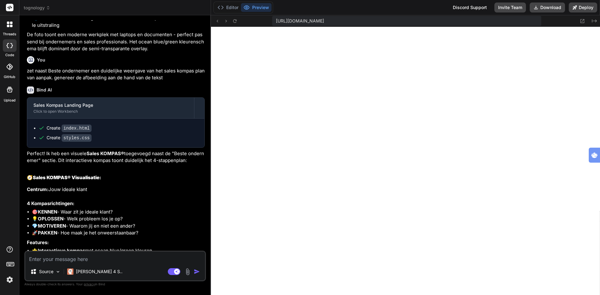
scroll to position [816, 0]
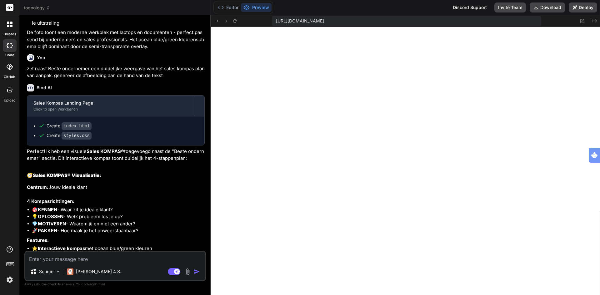
click at [88, 260] on textarea at bounding box center [115, 257] width 180 height 11
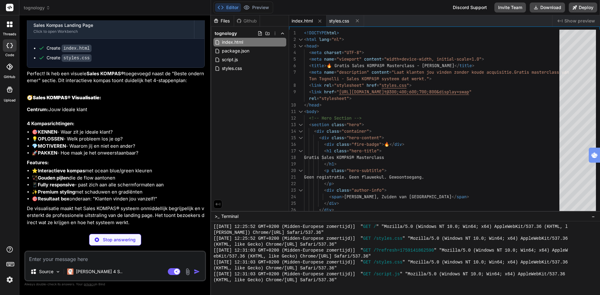
scroll to position [1001, 0]
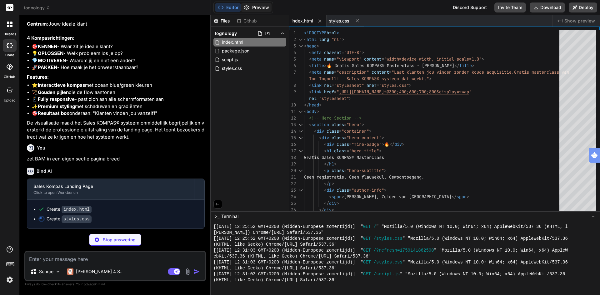
click at [256, 10] on button "Preview" at bounding box center [256, 7] width 31 height 9
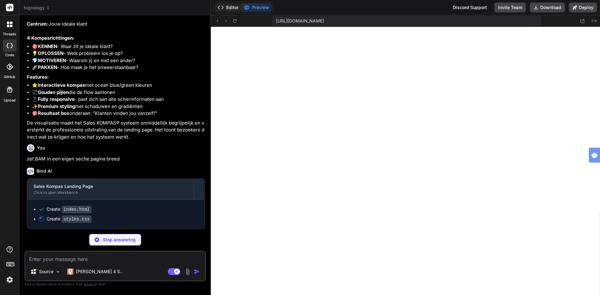
click at [235, 8] on button "Editor" at bounding box center [228, 7] width 26 height 9
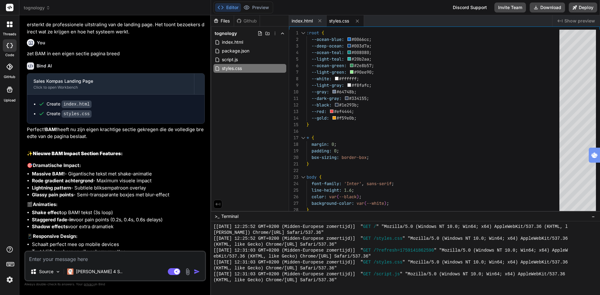
scroll to position [1094, 0]
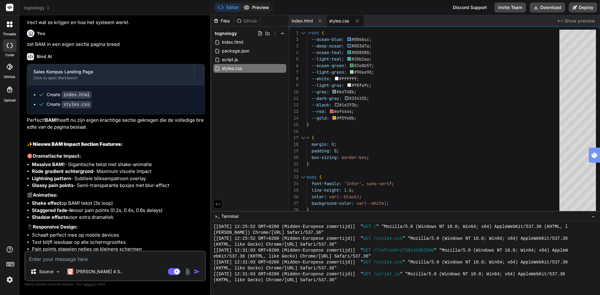
click at [257, 8] on button "Preview" at bounding box center [256, 7] width 31 height 9
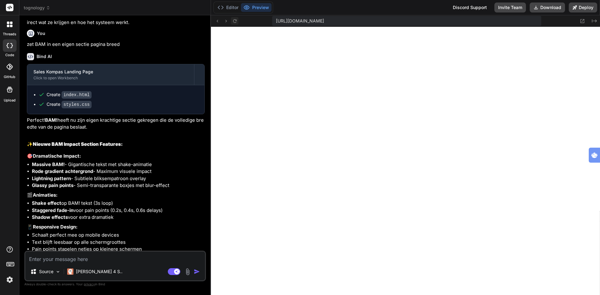
click at [236, 20] on icon at bounding box center [234, 20] width 3 height 3
click at [89, 260] on textarea at bounding box center [115, 257] width 180 height 11
paste textarea "RESULTAAT: Klanten vinden jou vanzelf!"
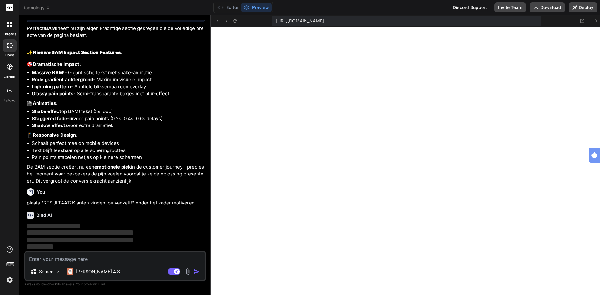
scroll to position [1207, 0]
click at [9, 278] on img at bounding box center [9, 280] width 11 height 11
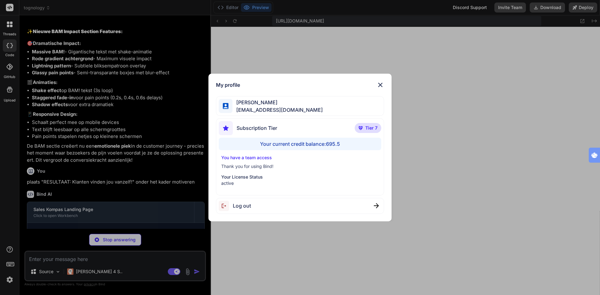
click at [381, 85] on img at bounding box center [379, 84] width 7 height 7
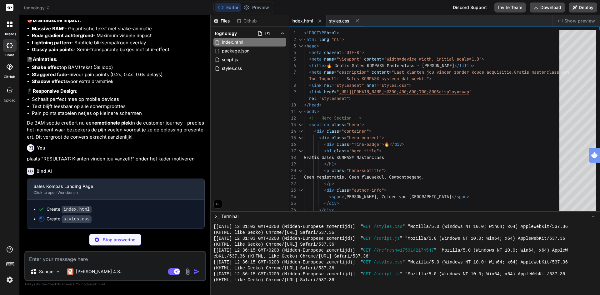
scroll to position [1251, 0]
click at [187, 273] on img at bounding box center [187, 271] width 7 height 7
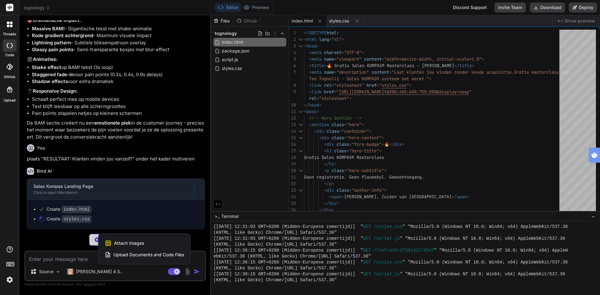
click at [126, 242] on span "Attach Images" at bounding box center [129, 243] width 30 height 6
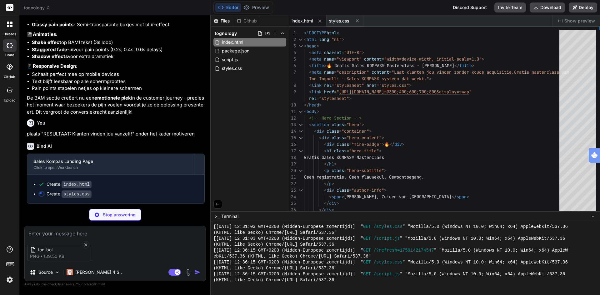
scroll to position [1277, 0]
click at [264, 10] on button "Preview" at bounding box center [256, 7] width 31 height 9
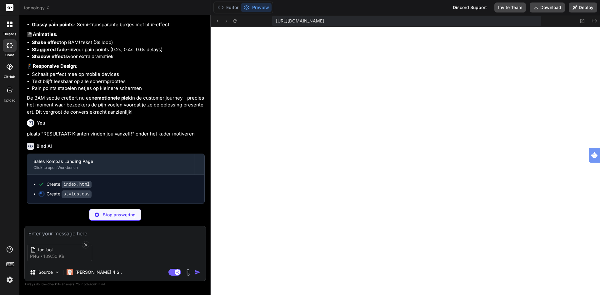
click at [70, 234] on textarea at bounding box center [115, 231] width 181 height 11
click at [76, 228] on textarea "plaats deze foto bij waarom luisteren naar mij?" at bounding box center [115, 231] width 181 height 11
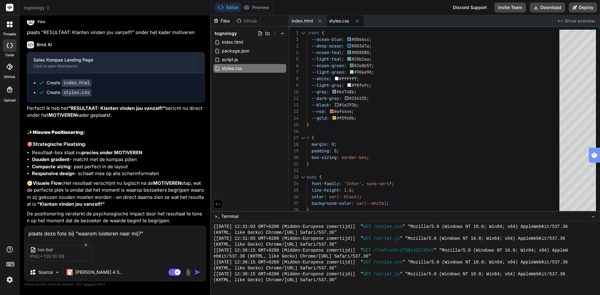
scroll to position [1386, 0]
click at [260, 5] on button "Preview" at bounding box center [256, 7] width 31 height 9
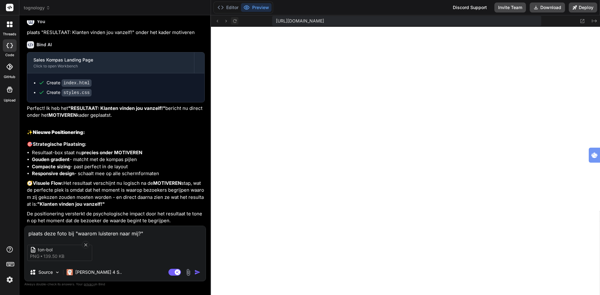
click at [234, 20] on icon at bounding box center [234, 20] width 5 height 5
click at [197, 273] on img "button" at bounding box center [197, 272] width 6 height 6
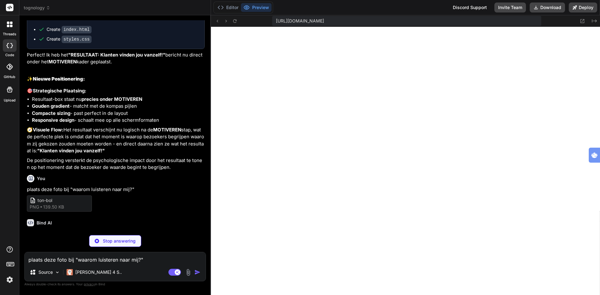
scroll to position [1444, 0]
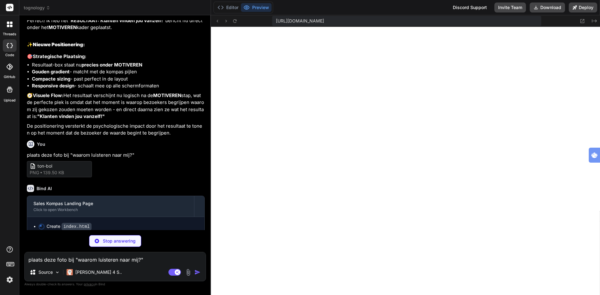
click at [90, 260] on textarea "plaats deze foto bij "waarom luisteren naar mij?"" at bounding box center [115, 257] width 181 height 11
paste textarea "Sales KOMPAS® Plan van Aanpak"
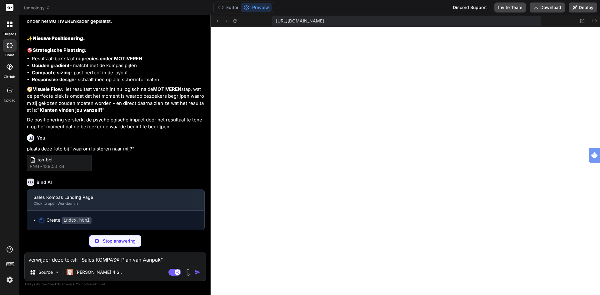
scroll to position [1479, 0]
click at [169, 259] on textarea "verwijder deze tekst: "Sales KOMPAS® Plan van Aanpak"" at bounding box center [115, 257] width 181 height 11
paste textarea "BAM!"
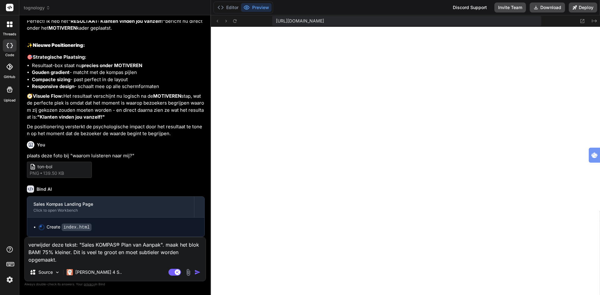
scroll to position [1488, 0]
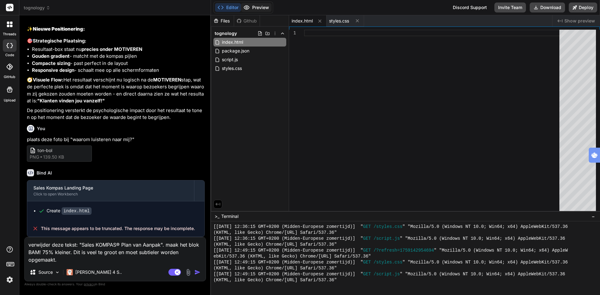
click at [255, 5] on button "Preview" at bounding box center [256, 7] width 31 height 9
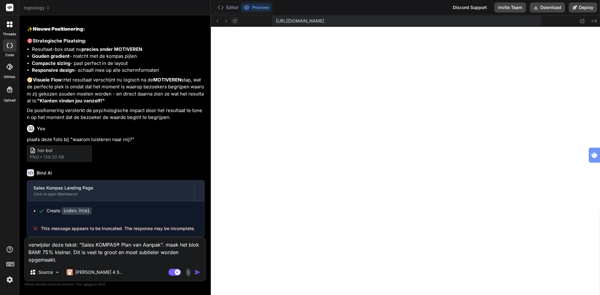
click at [235, 20] on icon at bounding box center [234, 20] width 5 height 5
click at [256, 7] on button "Preview" at bounding box center [256, 7] width 31 height 9
click at [235, 23] on icon at bounding box center [234, 20] width 5 height 5
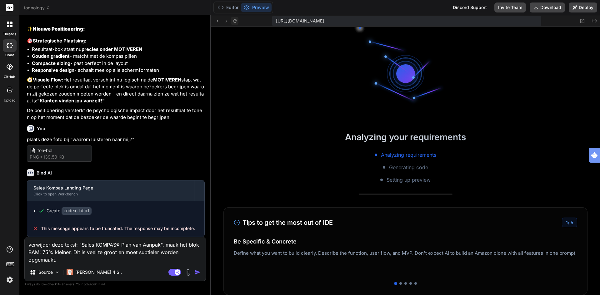
scroll to position [404, 0]
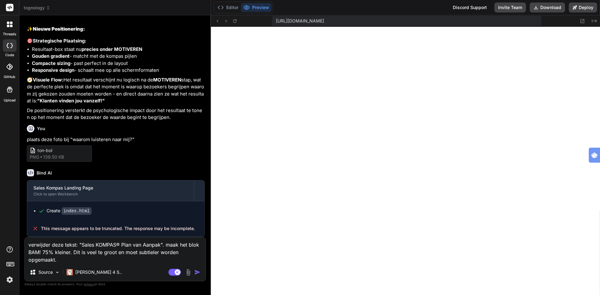
click at [196, 273] on img "button" at bounding box center [197, 272] width 6 height 6
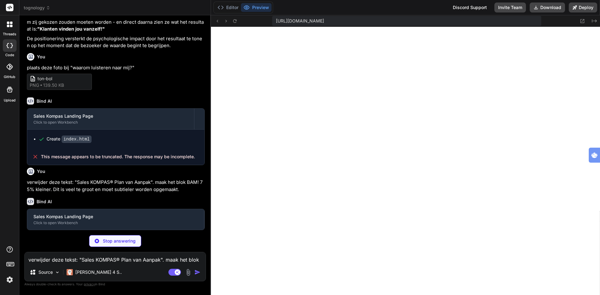
scroll to position [1560, 0]
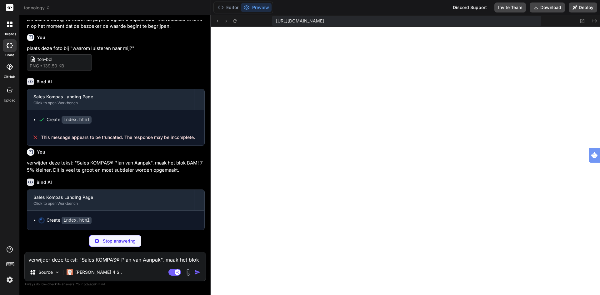
click at [62, 141] on span "This message appears to be truncated. The response may be incomplete." at bounding box center [118, 137] width 154 height 6
drag, startPoint x: 196, startPoint y: 156, endPoint x: 42, endPoint y: 158, distance: 155.0
click at [42, 146] on div "This message appears to be truncated. The response may be incomplete." at bounding box center [115, 137] width 177 height 16
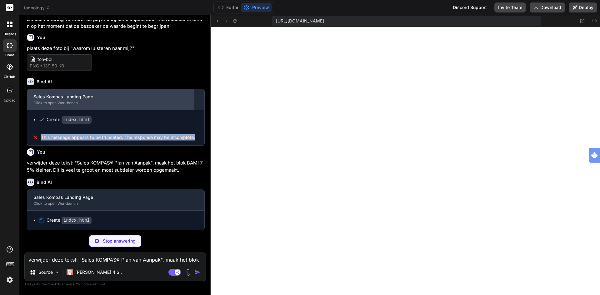
click at [48, 106] on div "Click to open Workbench" at bounding box center [110, 103] width 154 height 5
click at [73, 100] on div "Sales Kompas Landing Page" at bounding box center [110, 97] width 154 height 6
click at [71, 106] on div "Click to open Workbench" at bounding box center [110, 103] width 154 height 5
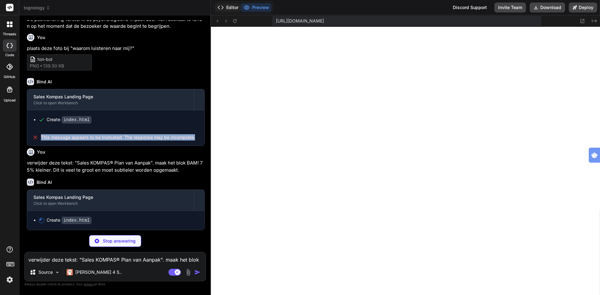
click at [230, 6] on button "Editor" at bounding box center [228, 7] width 26 height 9
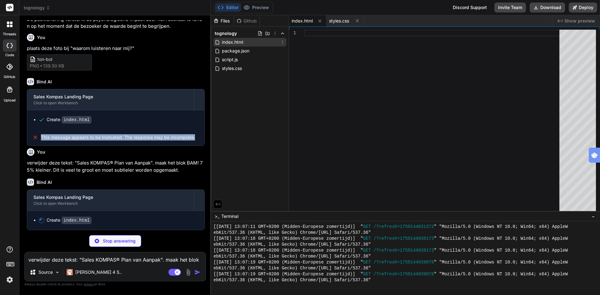
click at [237, 40] on span "index.html" at bounding box center [232, 41] width 22 height 7
click at [236, 48] on span "package.json" at bounding box center [235, 50] width 29 height 7
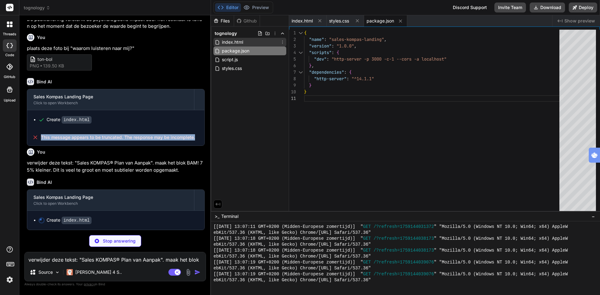
click at [235, 42] on span "index.html" at bounding box center [232, 41] width 22 height 7
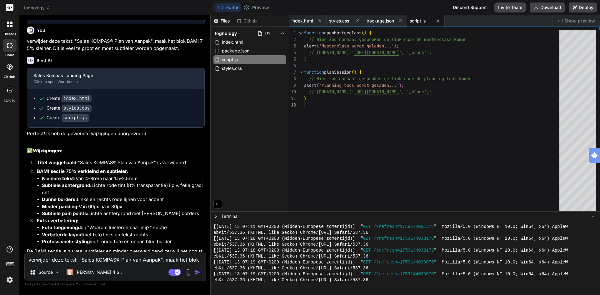
scroll to position [1719, 0]
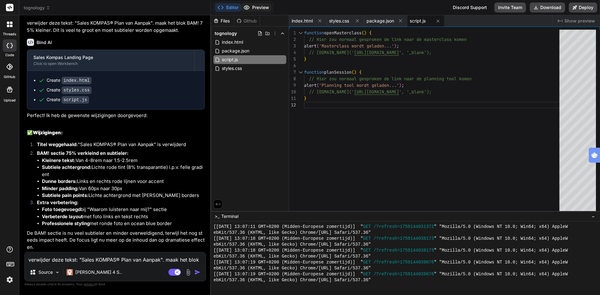
click at [266, 7] on button "Preview" at bounding box center [256, 7] width 31 height 9
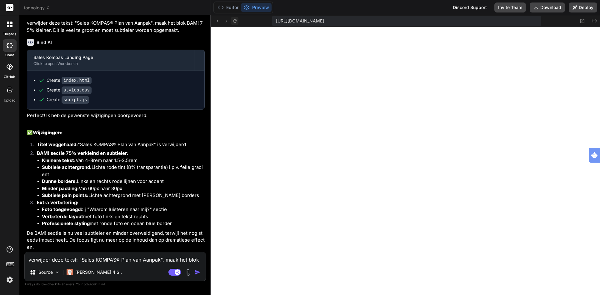
click at [231, 22] on button at bounding box center [234, 20] width 7 height 7
click at [48, 271] on p "Source" at bounding box center [45, 272] width 14 height 6
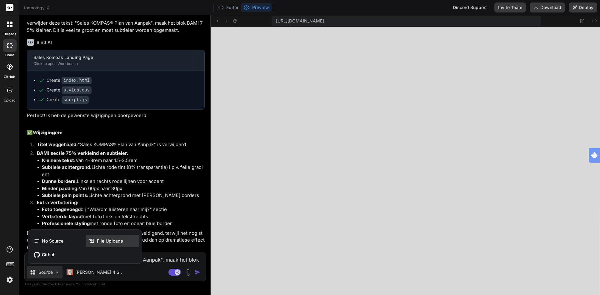
click at [103, 240] on span "File Uploads" at bounding box center [110, 241] width 26 height 6
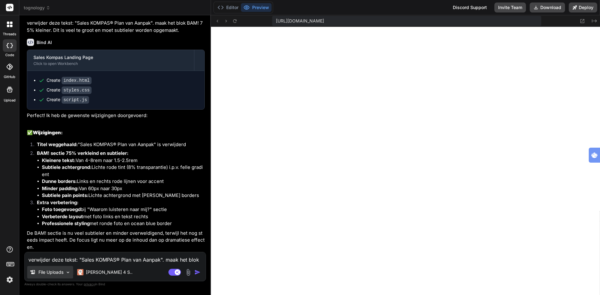
click at [47, 273] on p "File Uploads" at bounding box center [50, 272] width 25 height 6
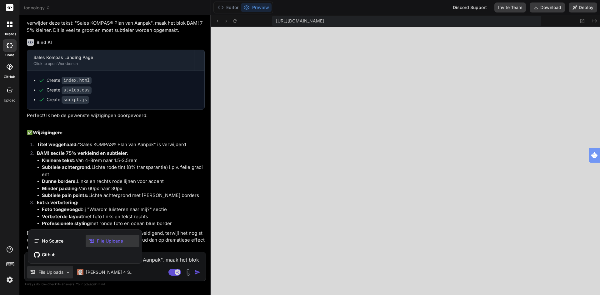
click at [117, 242] on span "File Uploads" at bounding box center [110, 241] width 26 height 6
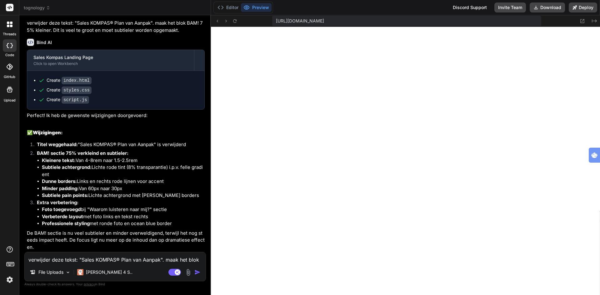
click at [189, 272] on img at bounding box center [188, 272] width 7 height 7
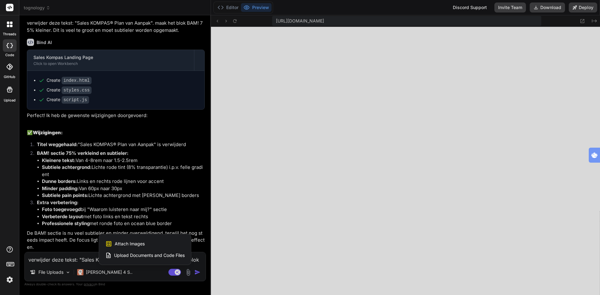
click at [139, 244] on span "Attach Images" at bounding box center [130, 244] width 30 height 6
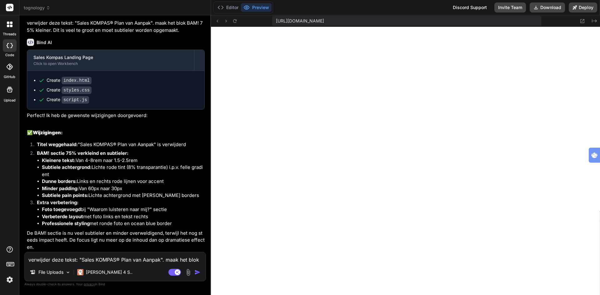
click at [84, 262] on textarea "verwijder deze tekst: "Sales KOMPAS® Plan van Aanpak". maak het blok BAM! 75% k…" at bounding box center [115, 257] width 181 height 11
click at [188, 272] on img at bounding box center [188, 272] width 7 height 7
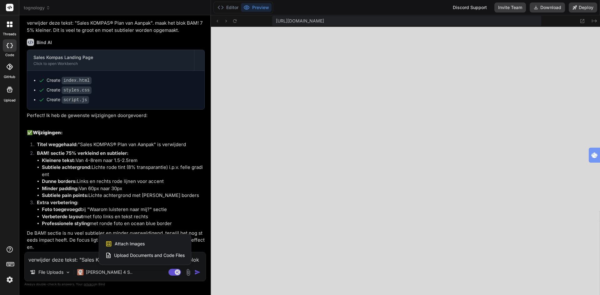
click at [146, 243] on div "Attach Images Image attachments are only supported in Claude and Gemini models." at bounding box center [144, 244] width 79 height 12
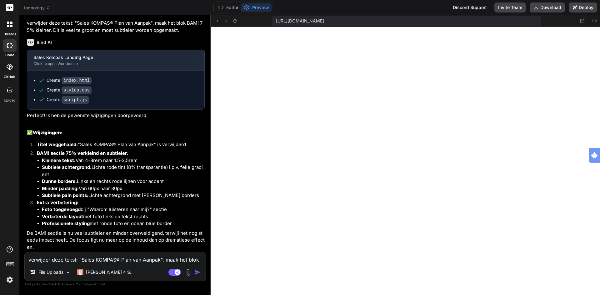
click at [7, 95] on div at bounding box center [9, 89] width 15 height 15
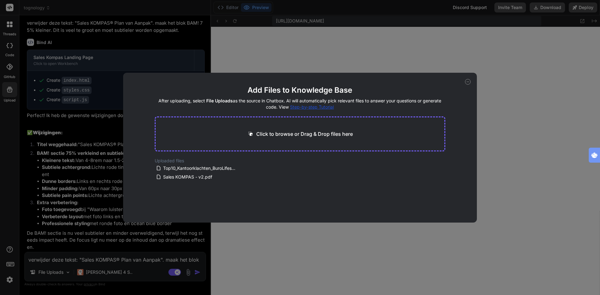
click at [468, 83] on icon at bounding box center [468, 82] width 6 height 6
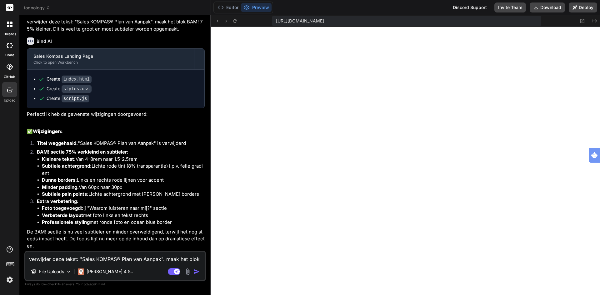
click at [72, 259] on textarea "verwijder deze tekst: "Sales KOMPAS® Plan van Aanpak". maak het blok BAM! 75% k…" at bounding box center [115, 257] width 180 height 11
click at [187, 270] on img at bounding box center [187, 271] width 7 height 7
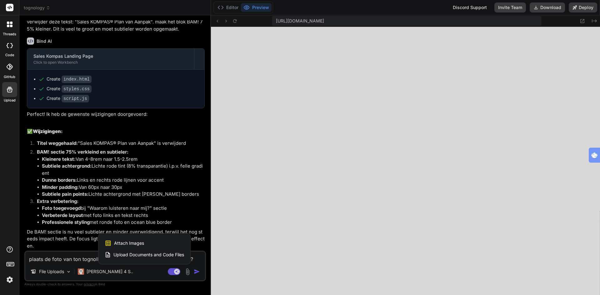
click at [126, 243] on span "Attach Images" at bounding box center [129, 243] width 30 height 6
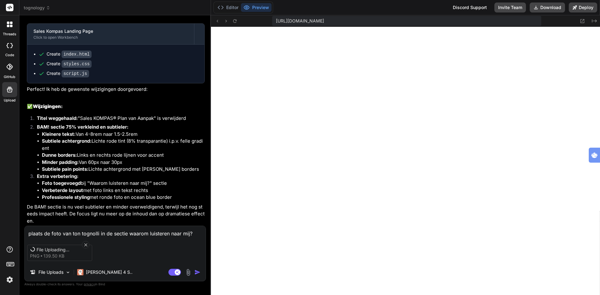
scroll to position [1747, 0]
click at [196, 273] on img "button" at bounding box center [197, 272] width 6 height 6
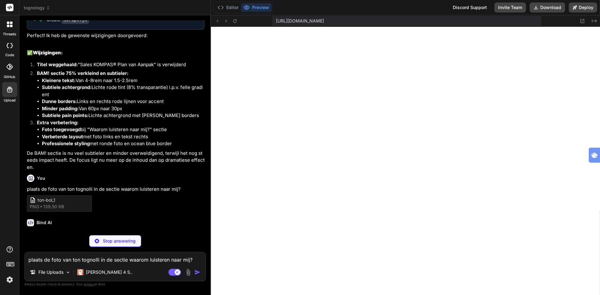
scroll to position [1805, 0]
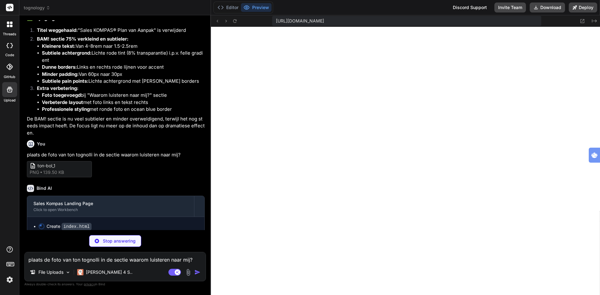
click at [112, 254] on textarea "plaats de foto van ton tognolli in de sectie waarom luisteren naar mij?" at bounding box center [115, 257] width 181 height 11
paste textarea "RESULTAAT: Klanten vinden jou vanzelf!"
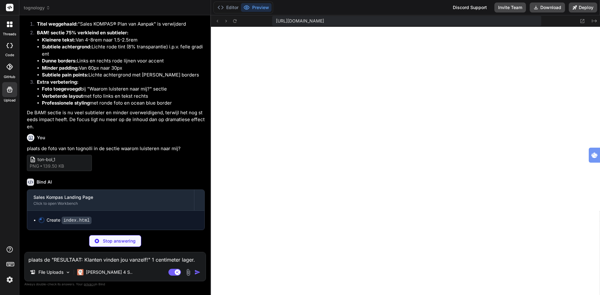
scroll to position [1840, 0]
click at [10, 277] on img at bounding box center [9, 280] width 11 height 11
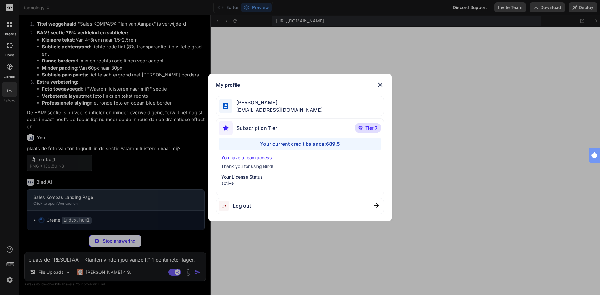
click at [10, 277] on div "My profile [PERSON_NAME] [EMAIL_ADDRESS][DOMAIN_NAME] Subscription Tier Tier 7 …" at bounding box center [300, 147] width 600 height 295
